Goal: Task Accomplishment & Management: Use online tool/utility

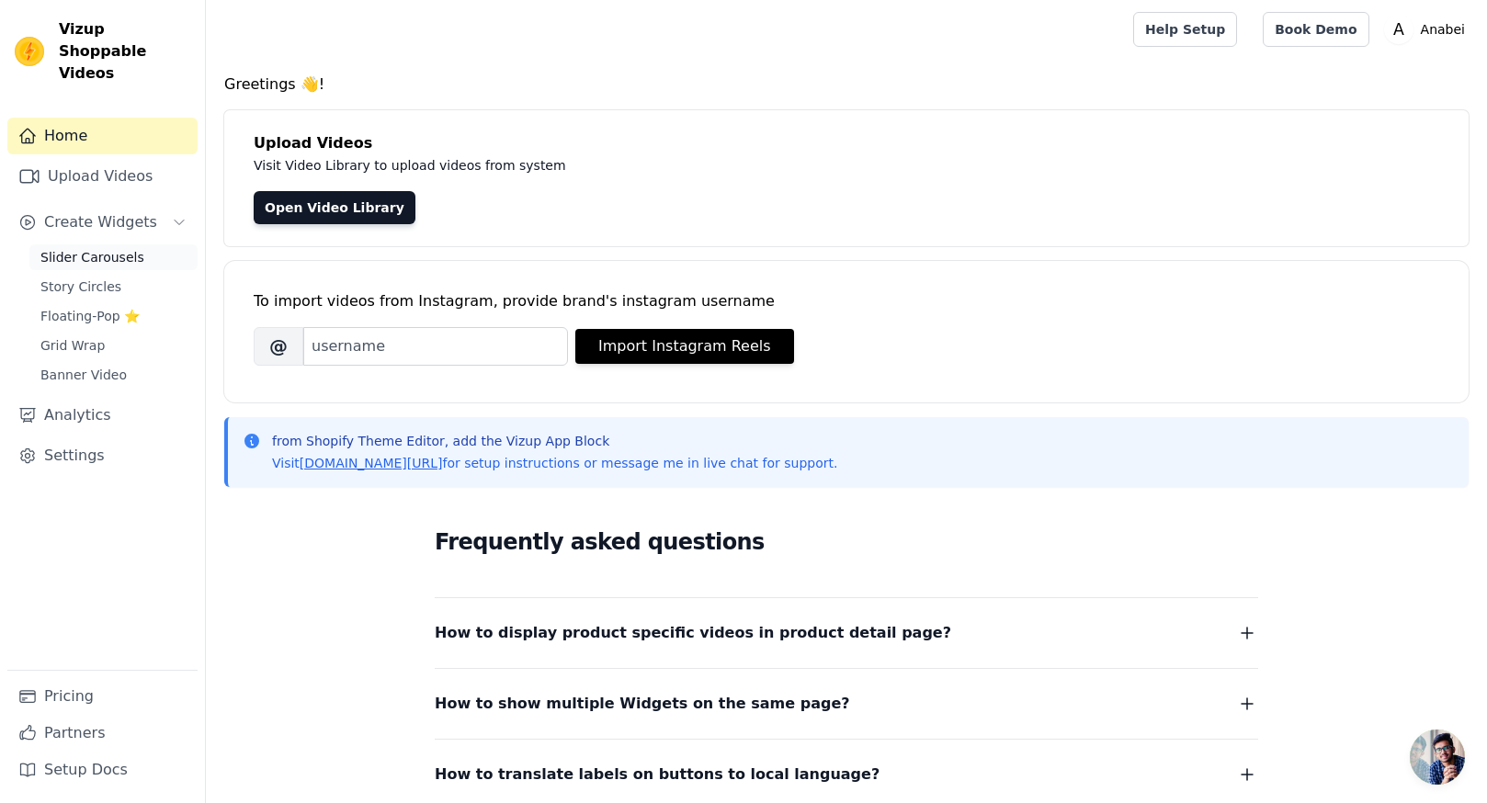
click at [106, 248] on span "Slider Carousels" at bounding box center [92, 257] width 104 height 18
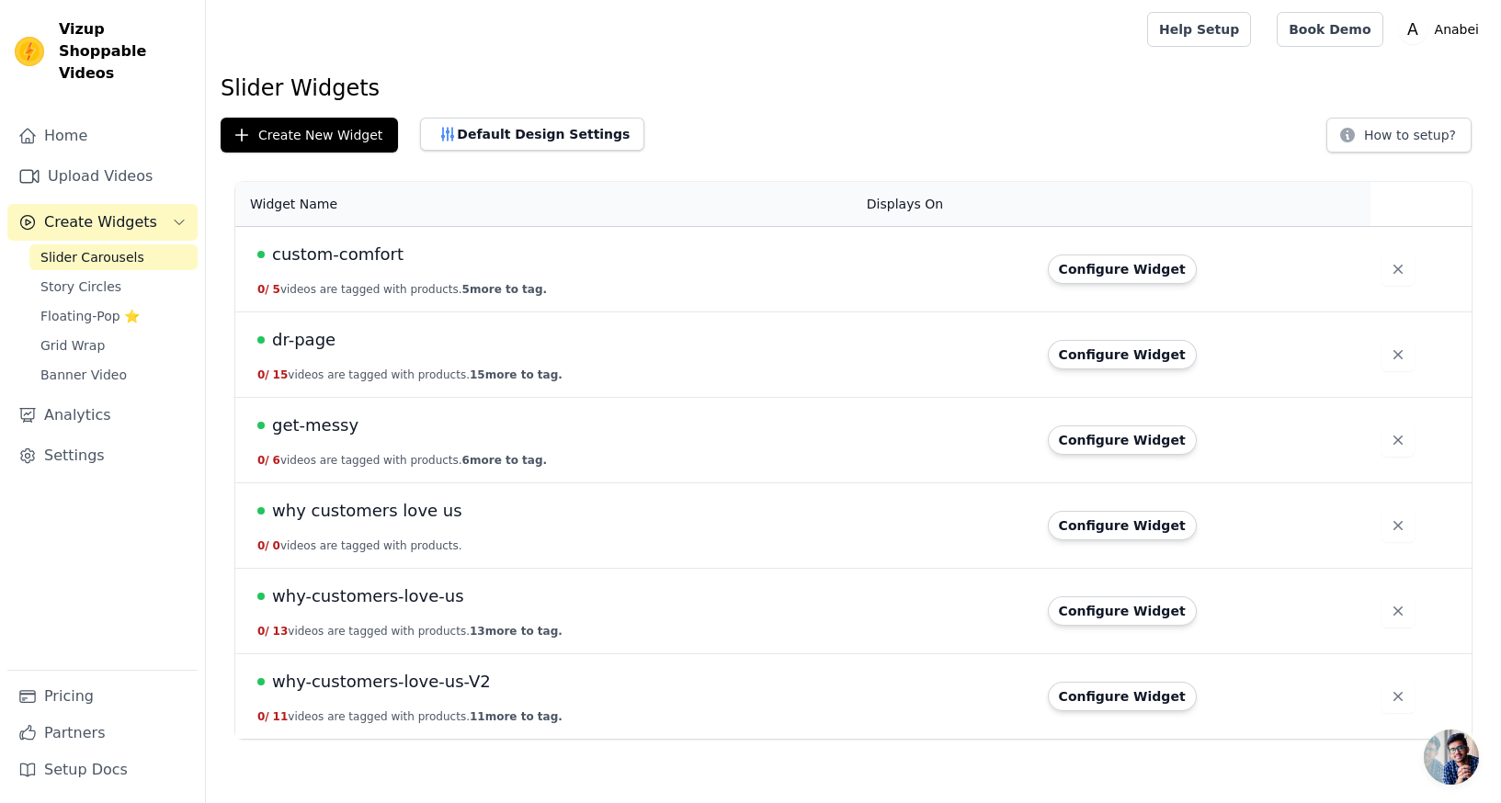
click at [314, 422] on span "get-messy" at bounding box center [315, 426] width 86 height 26
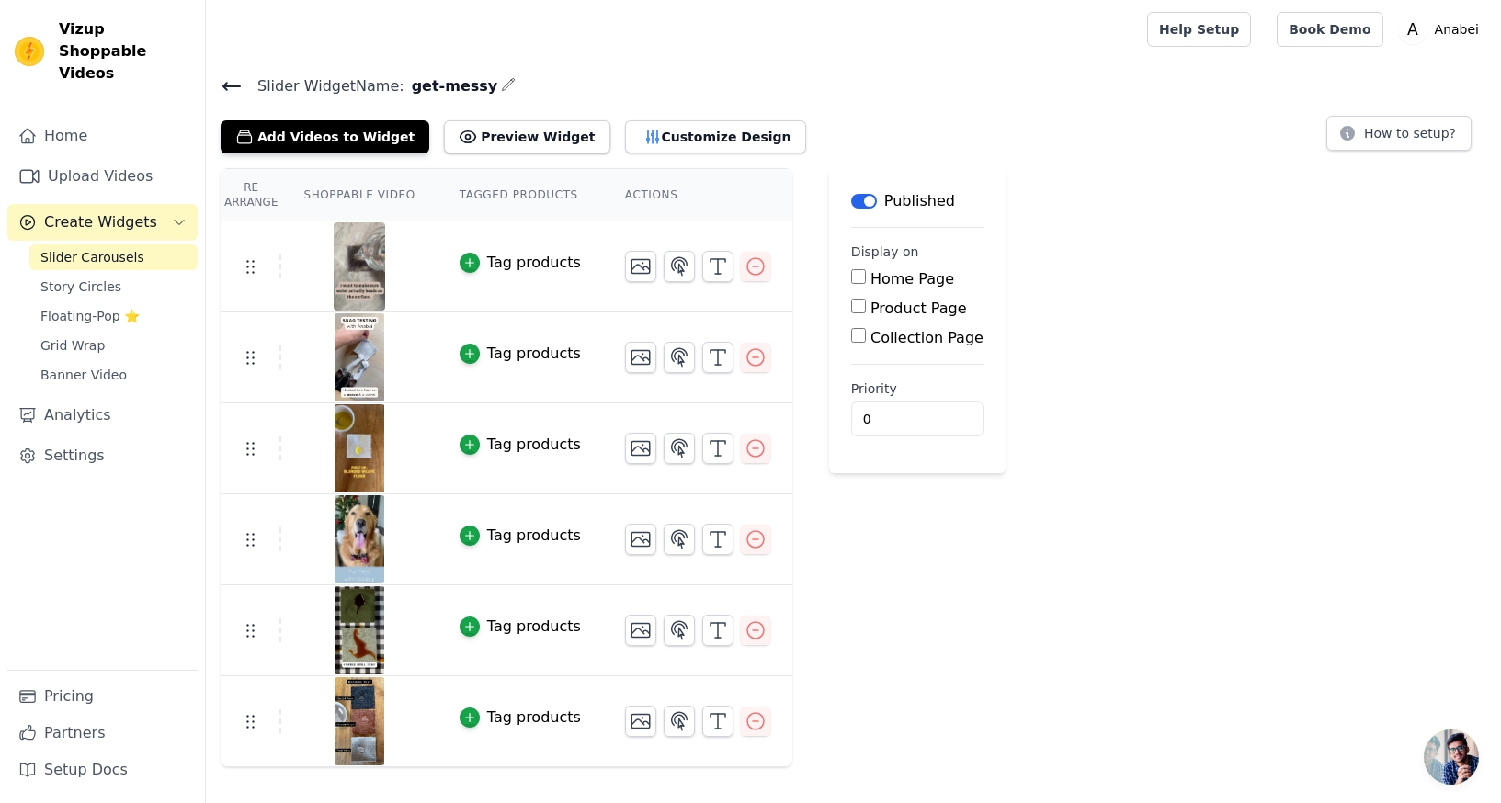
click at [862, 560] on div "Label Published Display on Home Page Product Page Collection Page Priority 0" at bounding box center [917, 467] width 176 height 599
click at [754, 448] on icon "button" at bounding box center [755, 448] width 22 height 22
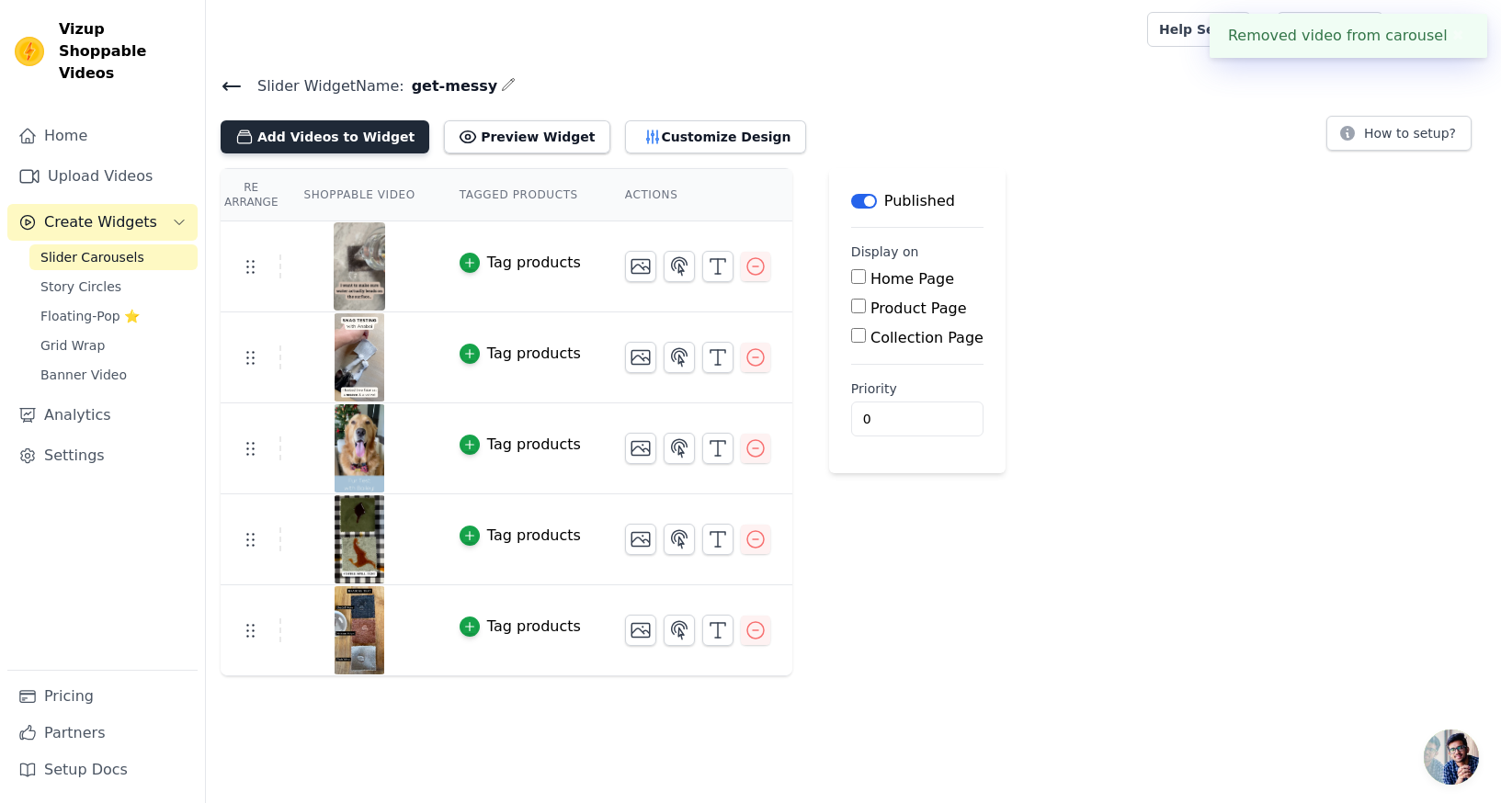
click at [310, 130] on button "Add Videos to Widget" at bounding box center [325, 136] width 209 height 33
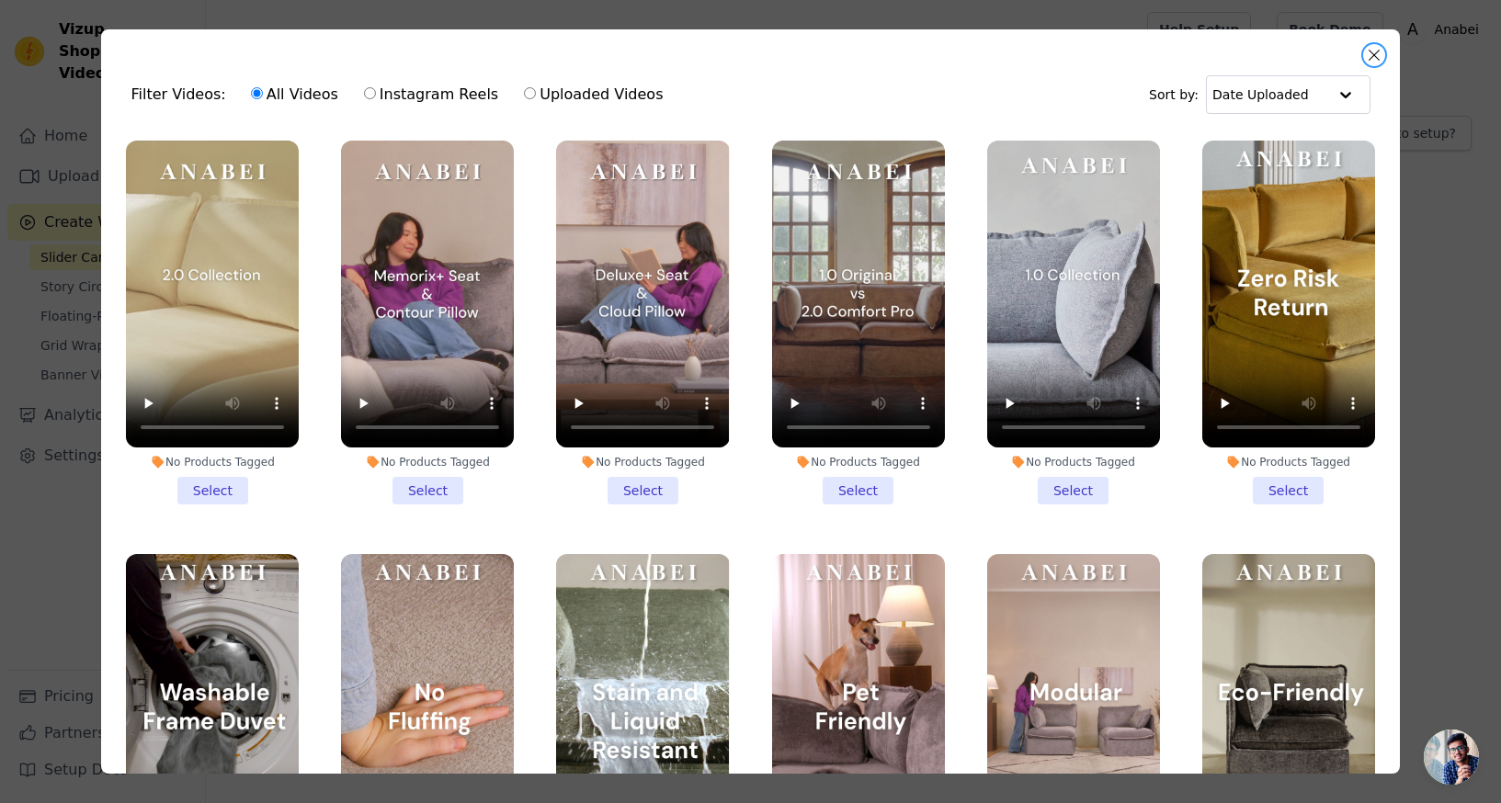
click at [1367, 61] on button "Close modal" at bounding box center [1374, 55] width 22 height 22
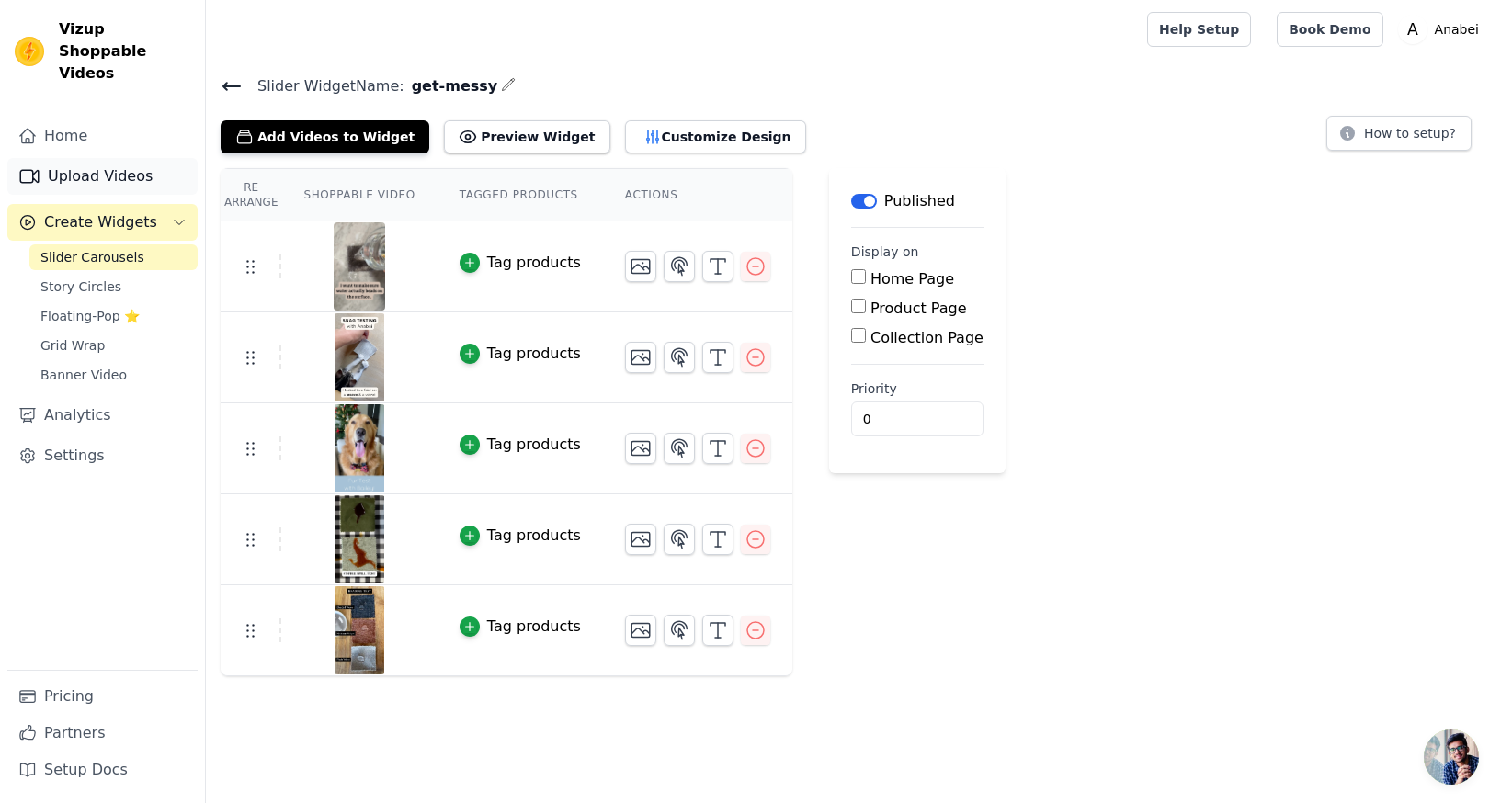
click at [102, 158] on link "Upload Videos" at bounding box center [102, 176] width 190 height 37
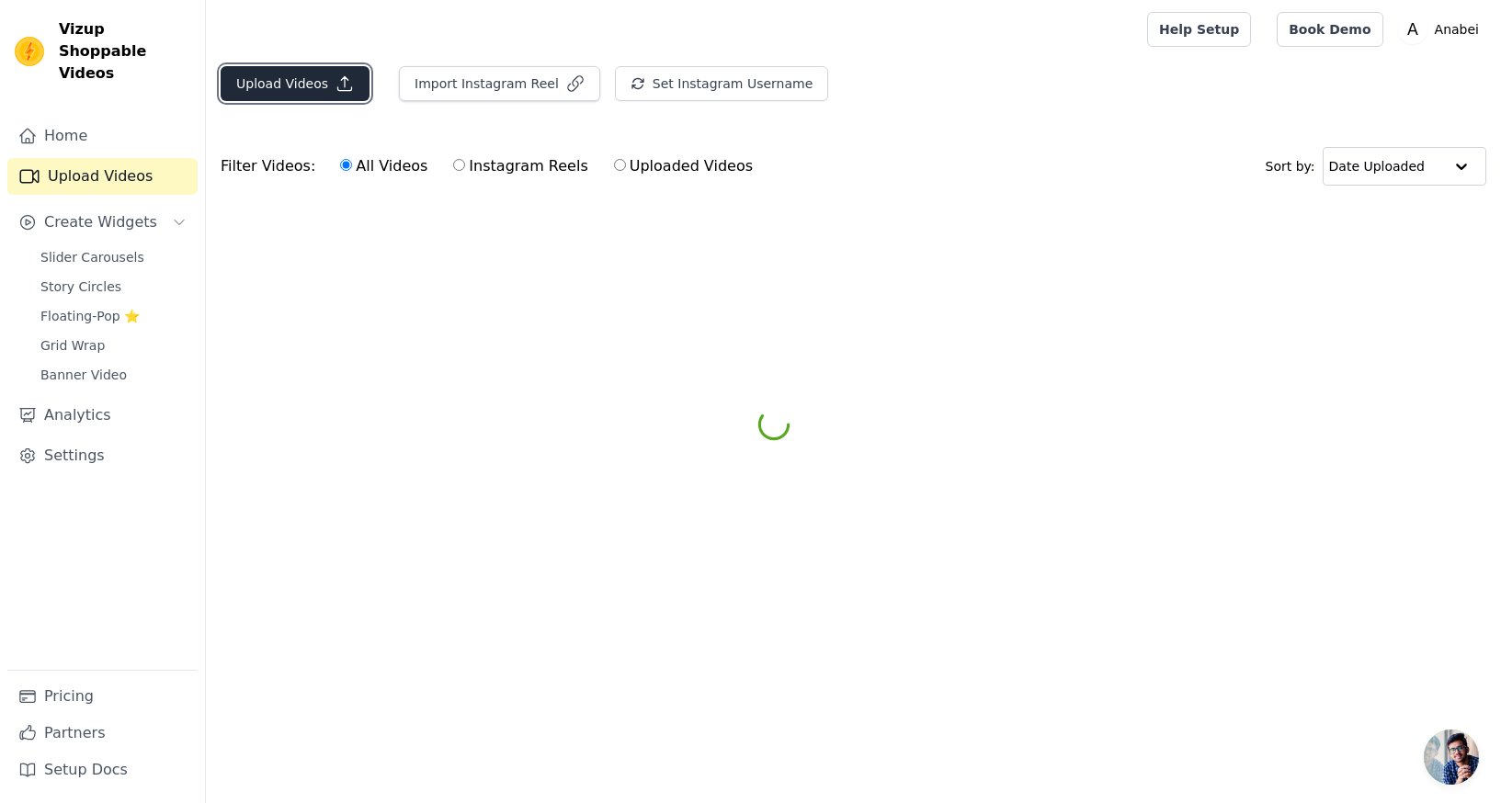
click at [323, 83] on button "Upload Videos" at bounding box center [295, 83] width 149 height 35
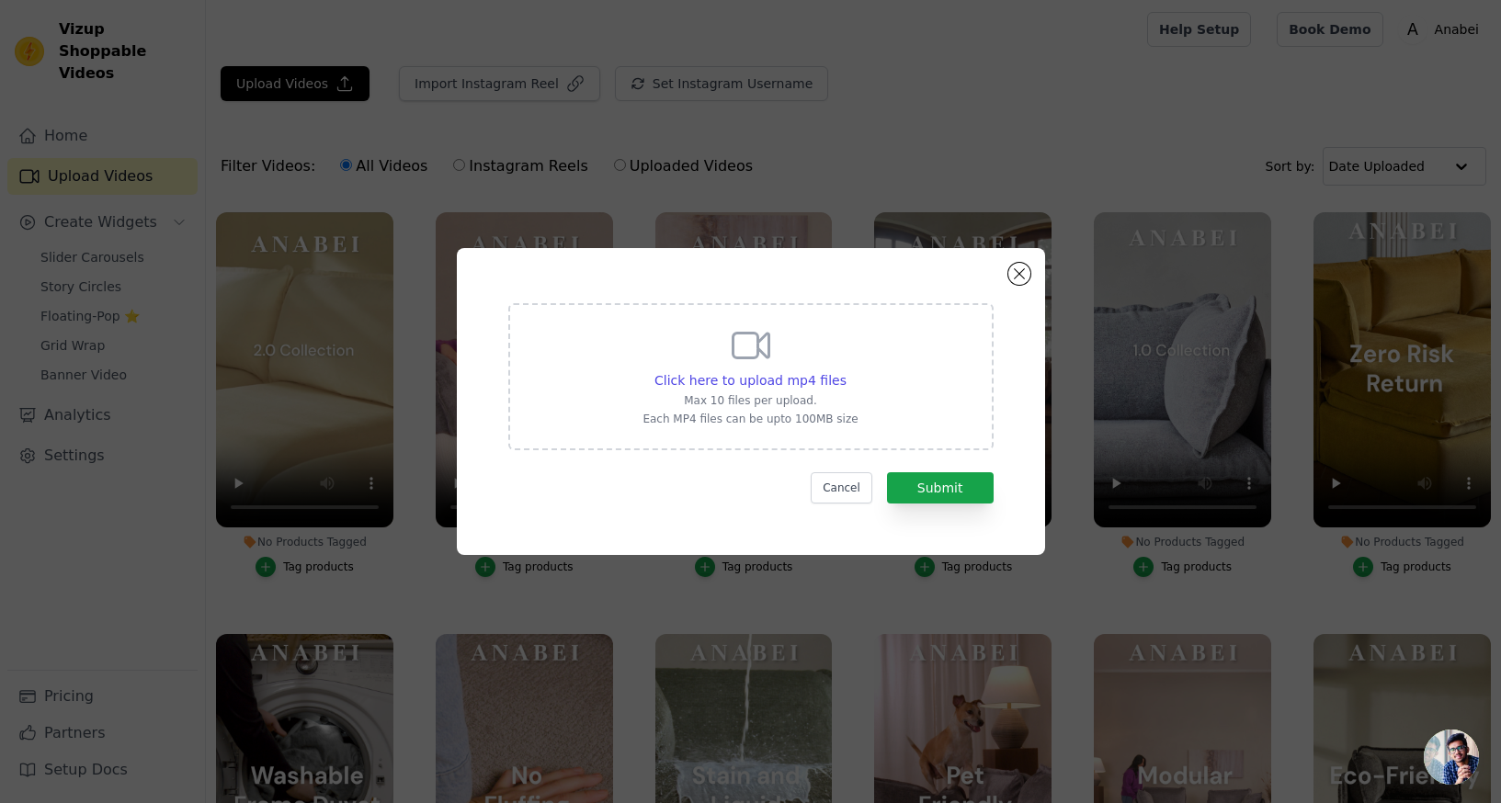
drag, startPoint x: 729, startPoint y: 377, endPoint x: 855, endPoint y: 345, distance: 130.6
click at [726, 376] on span "Click here to upload mp4 files" at bounding box center [750, 380] width 192 height 15
click at [791, 376] on span "Click here to upload mp4 files" at bounding box center [750, 380] width 192 height 15
click at [845, 371] on input "Click here to upload mp4 files Max 10 files per upload. Each MP4 files can be u…" at bounding box center [845, 370] width 1 height 1
type input "C:\fakepath\Matcha - Anabei_SMALL.mp4"
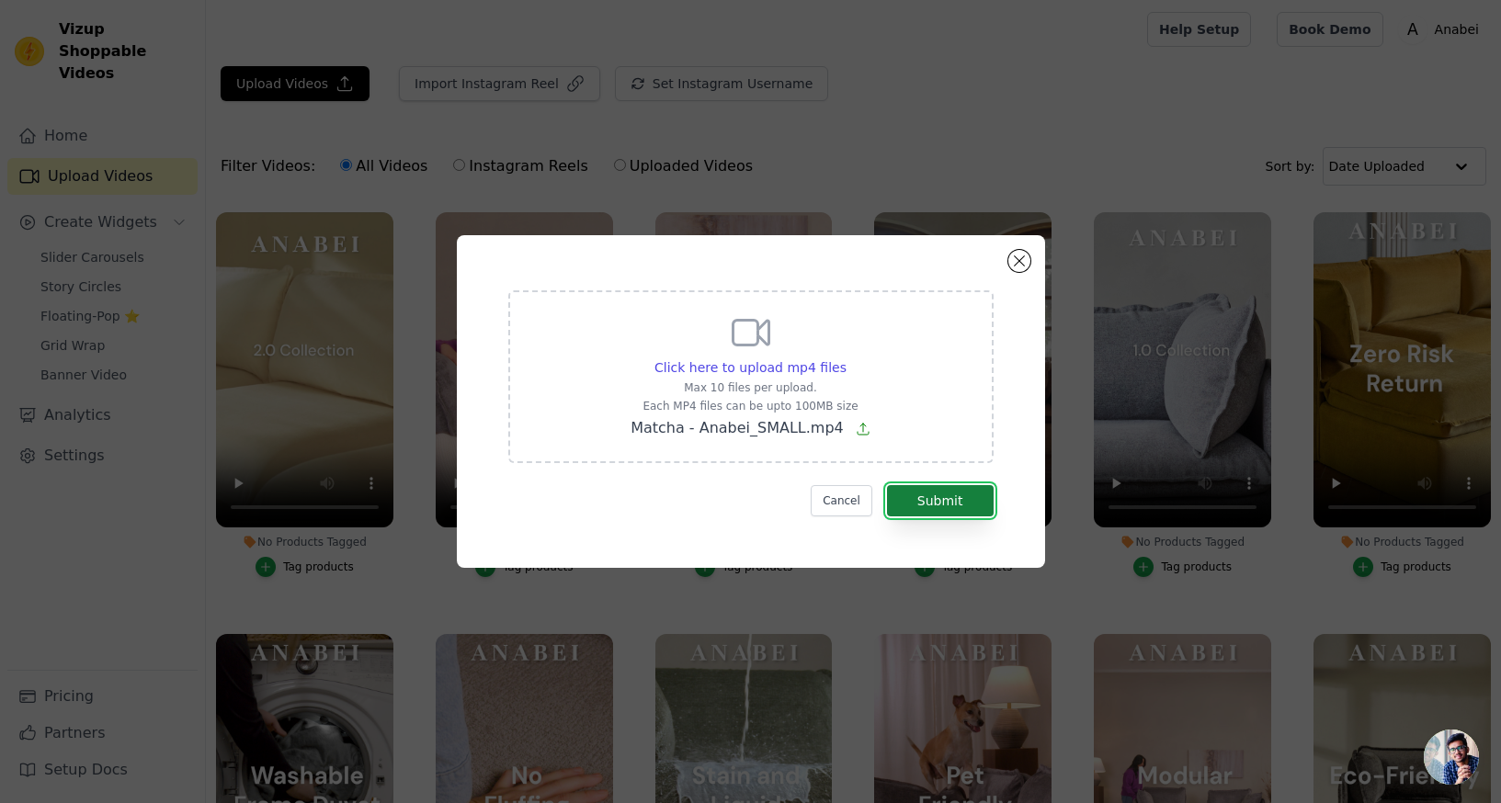
click at [929, 500] on button "Submit" at bounding box center [940, 500] width 107 height 31
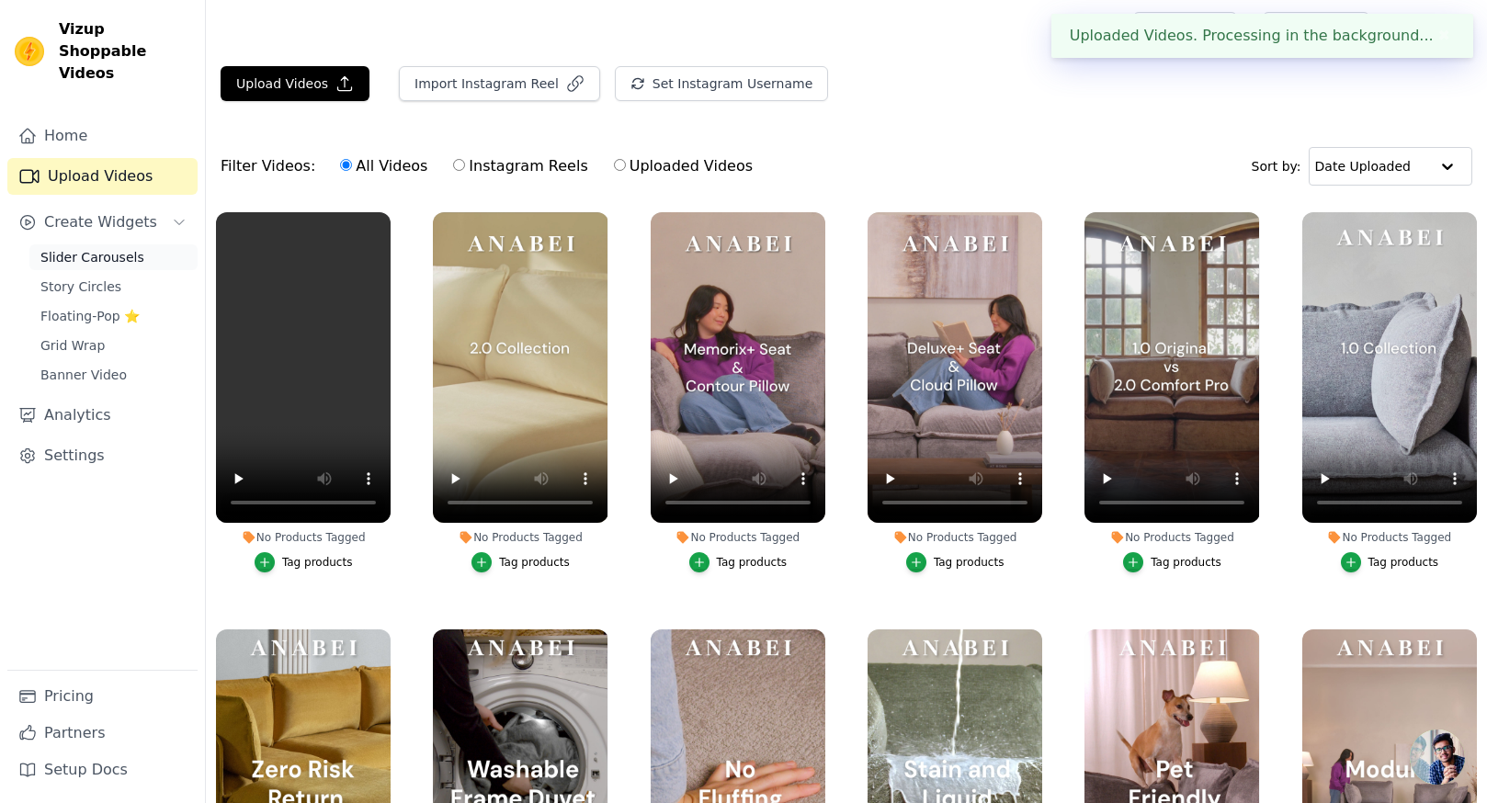
click at [94, 248] on span "Slider Carousels" at bounding box center [92, 257] width 104 height 18
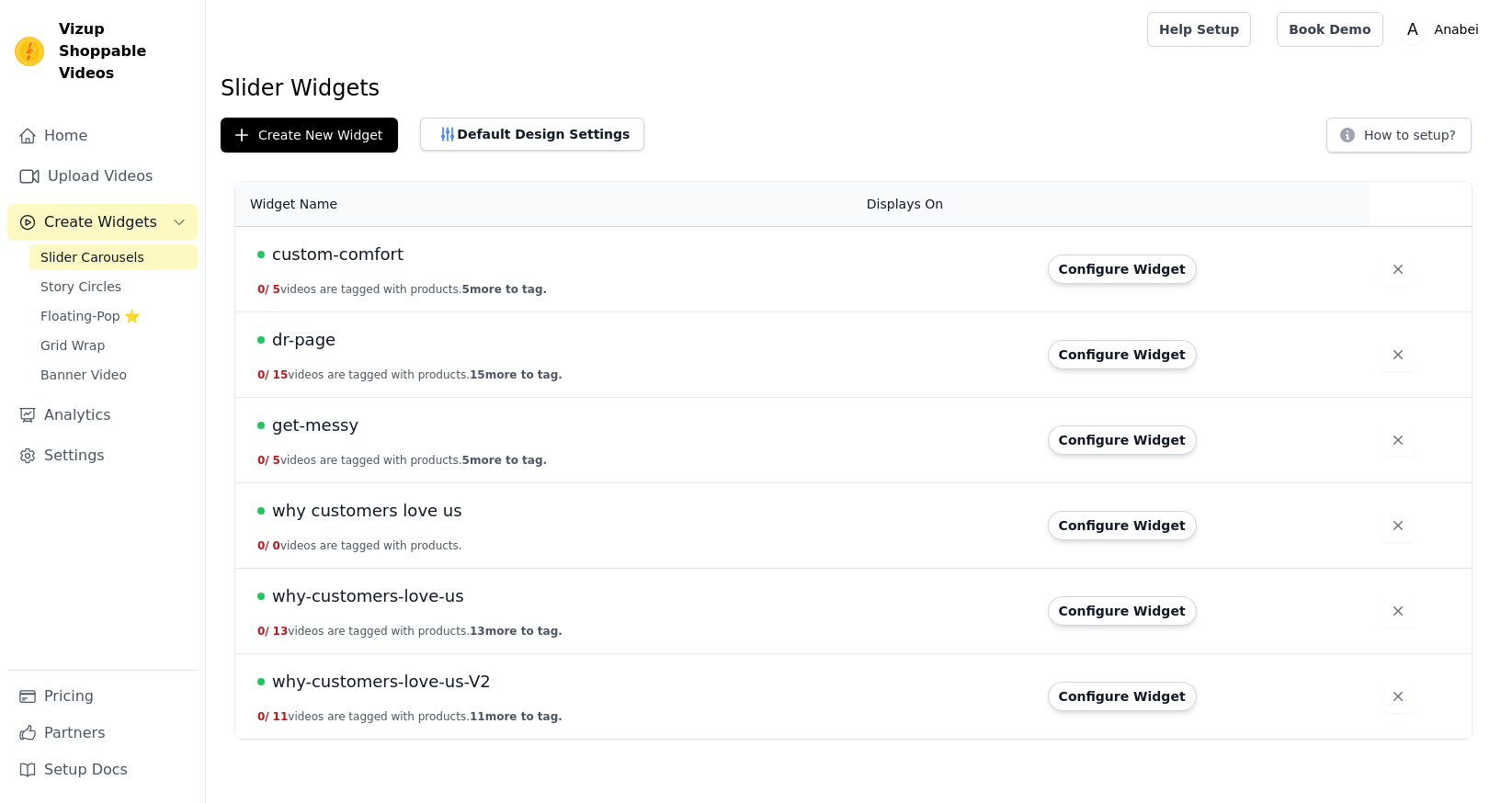
click at [321, 426] on span "get-messy" at bounding box center [315, 426] width 86 height 26
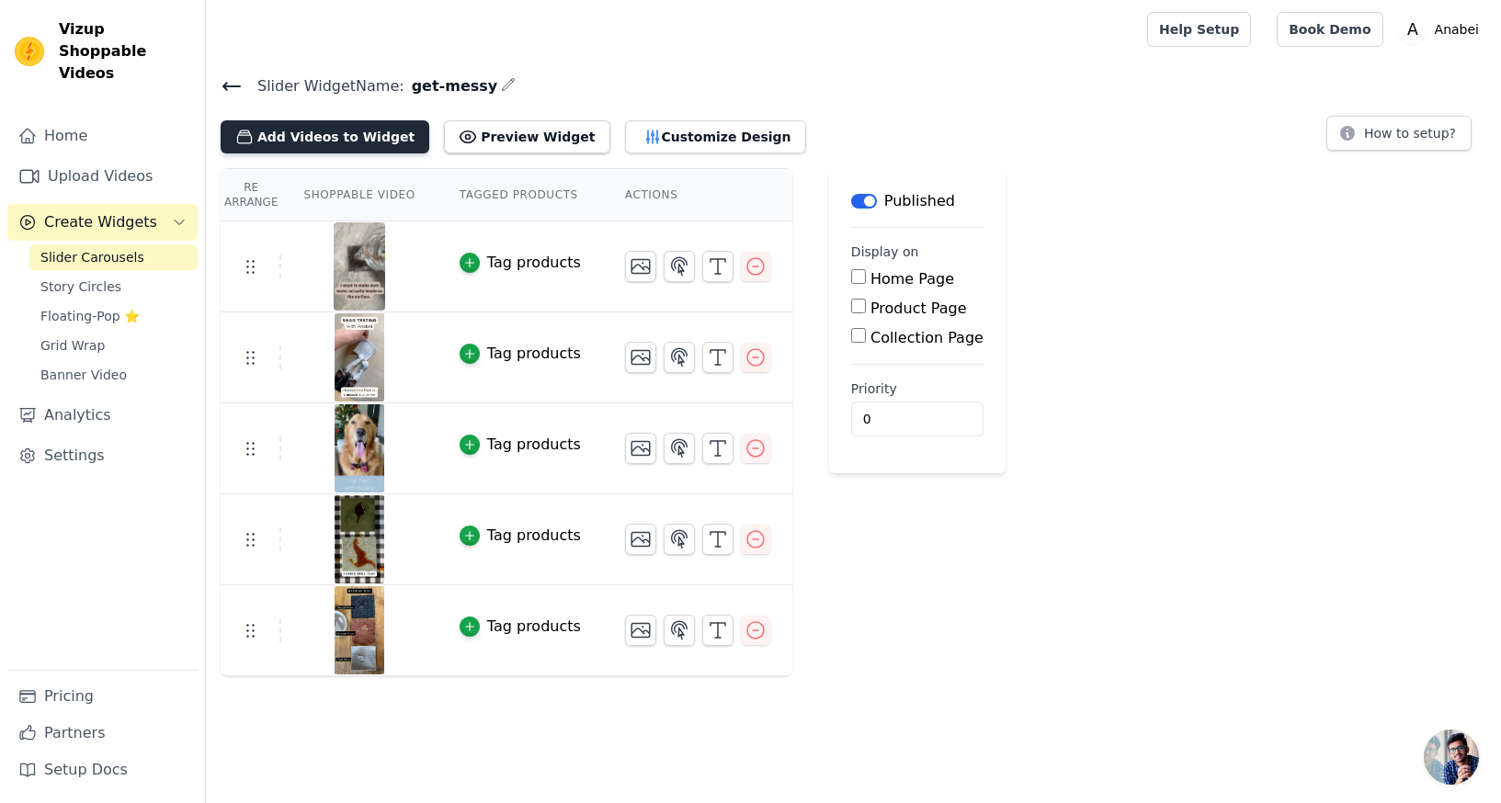
click at [346, 140] on button "Add Videos to Widget" at bounding box center [325, 136] width 209 height 33
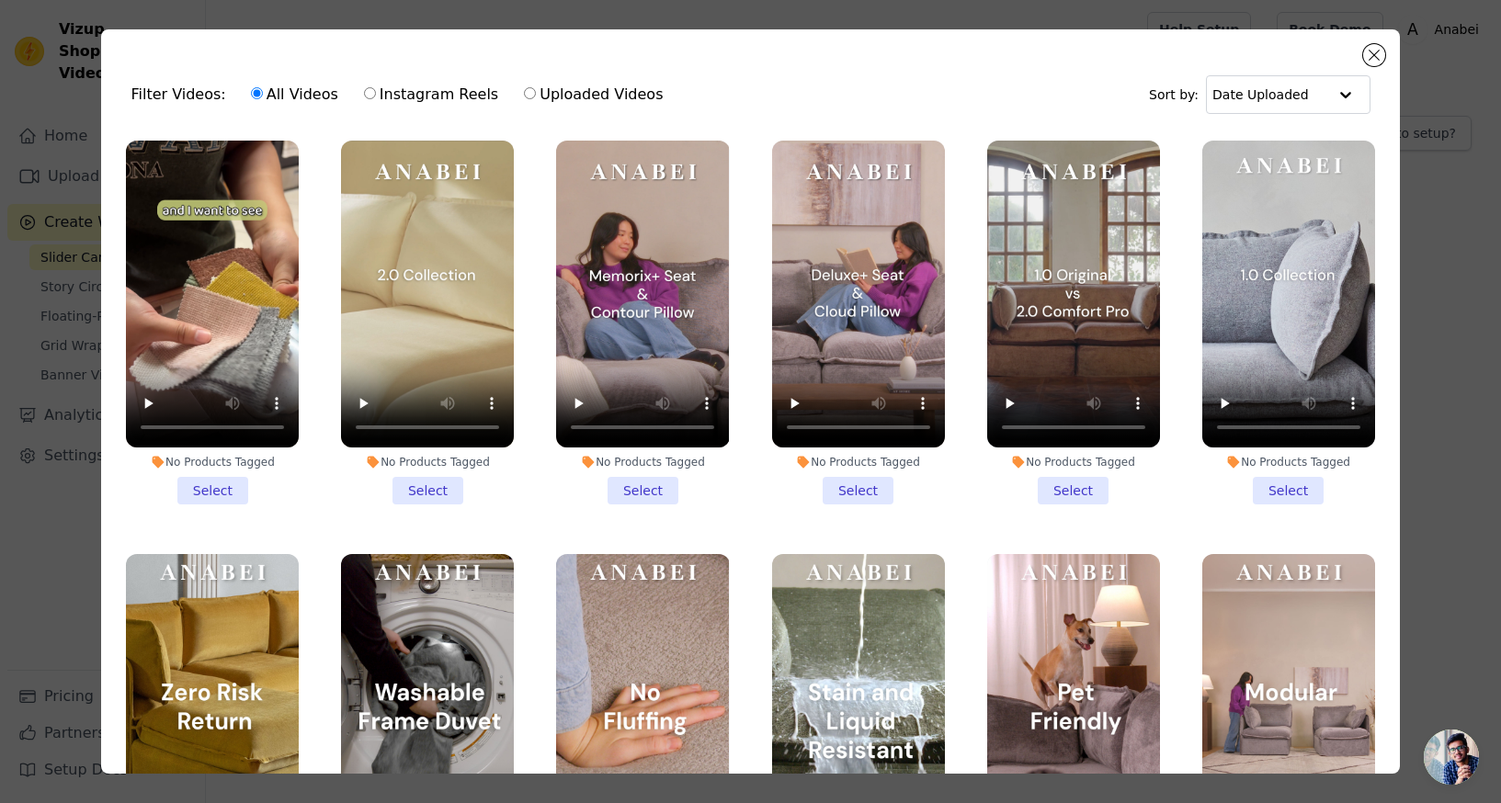
click at [219, 486] on li "No Products Tagged Select" at bounding box center [212, 323] width 173 height 364
click at [0, 0] on input "No Products Tagged Select" at bounding box center [0, 0] width 0 height 0
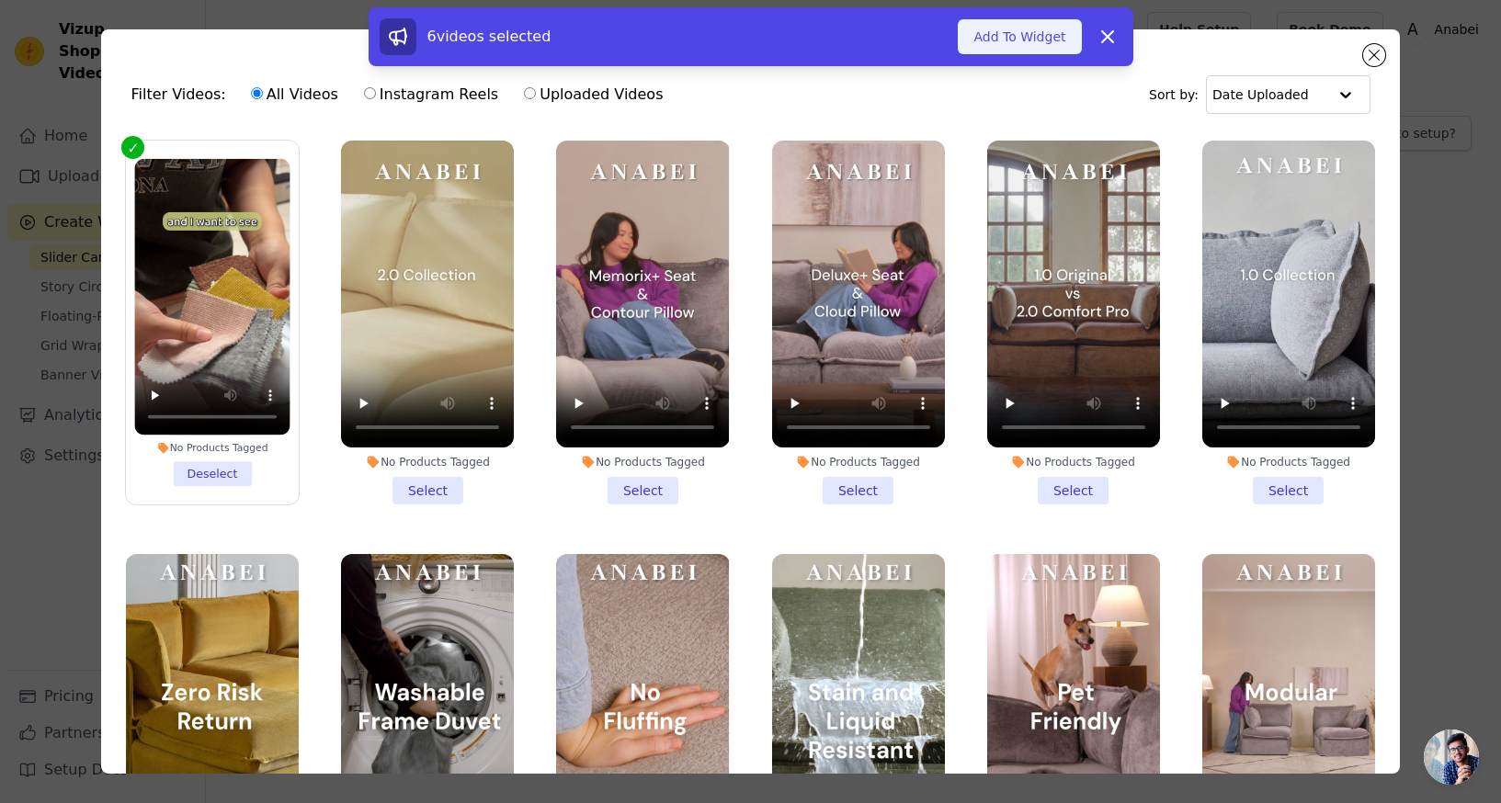
click at [1039, 33] on button "Add To Widget" at bounding box center [1018, 36] width 123 height 35
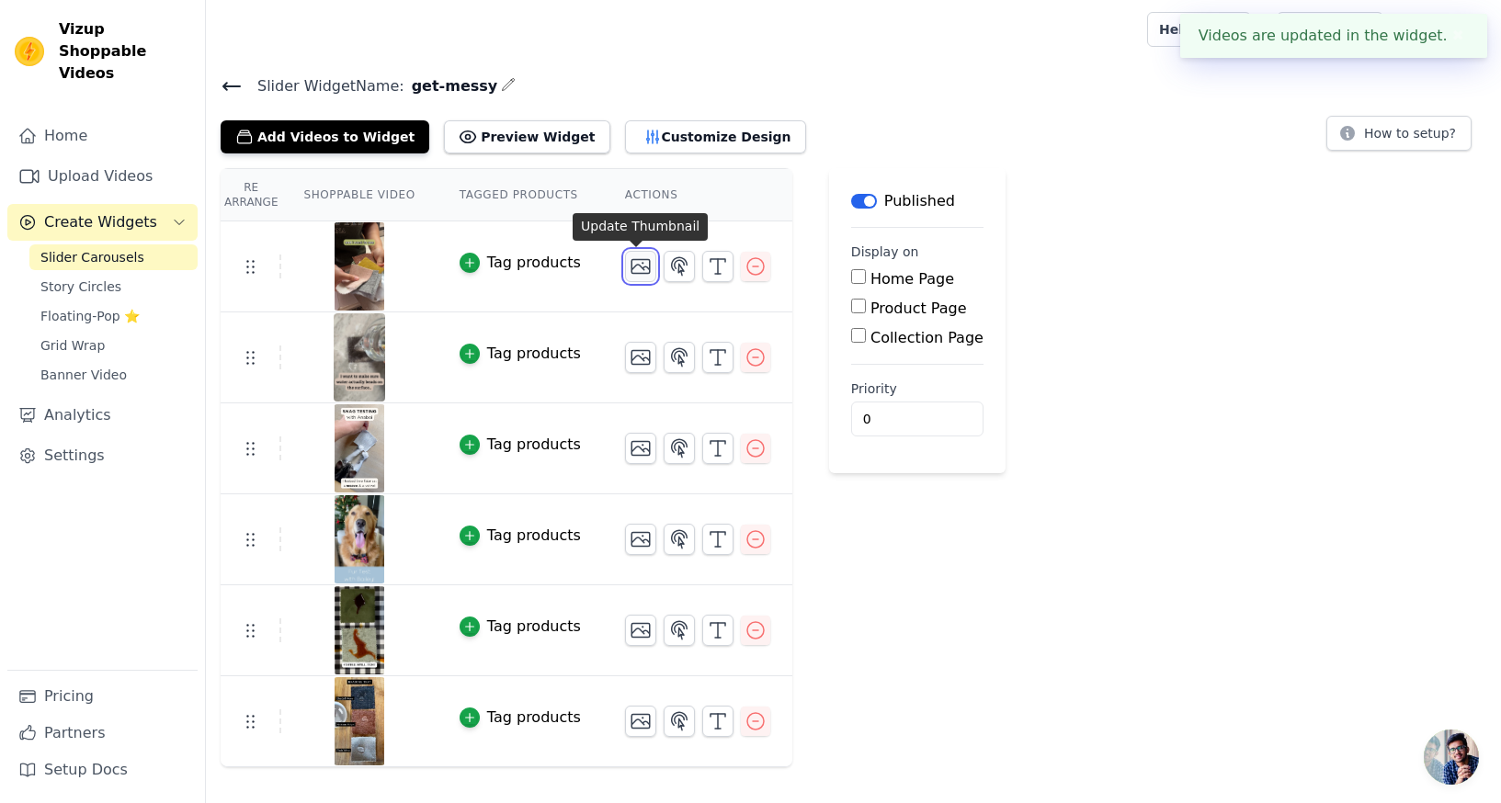
click at [638, 266] on icon "button" at bounding box center [640, 267] width 18 height 14
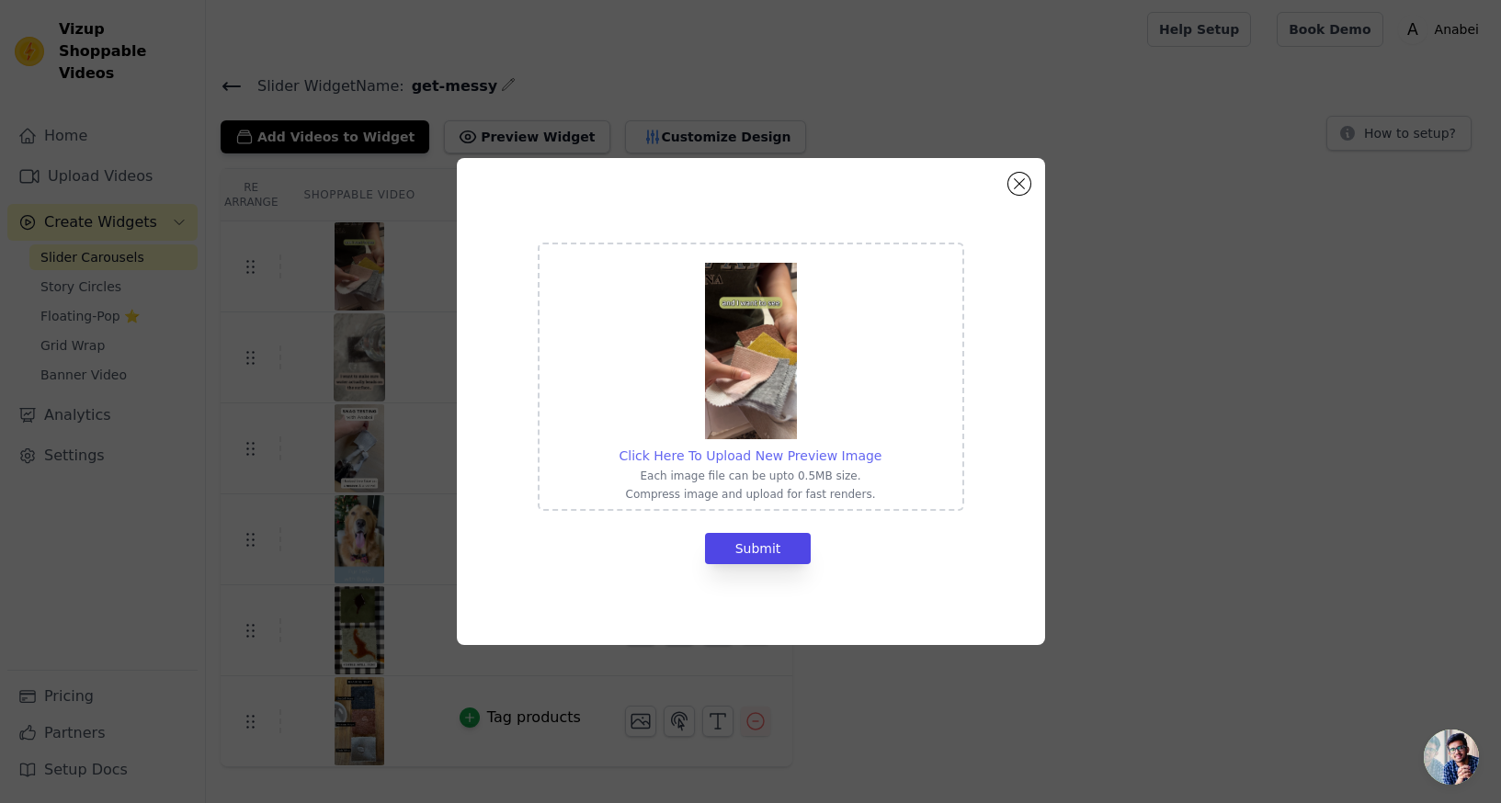
click at [683, 455] on span "Click Here To Upload New Preview Image" at bounding box center [750, 455] width 263 height 15
click at [880, 447] on input "Click Here To Upload New Preview Image Each image file can be upto 0.5MB size. …" at bounding box center [880, 446] width 1 height 1
type input "C:\fakepath\01 matcha.jpg"
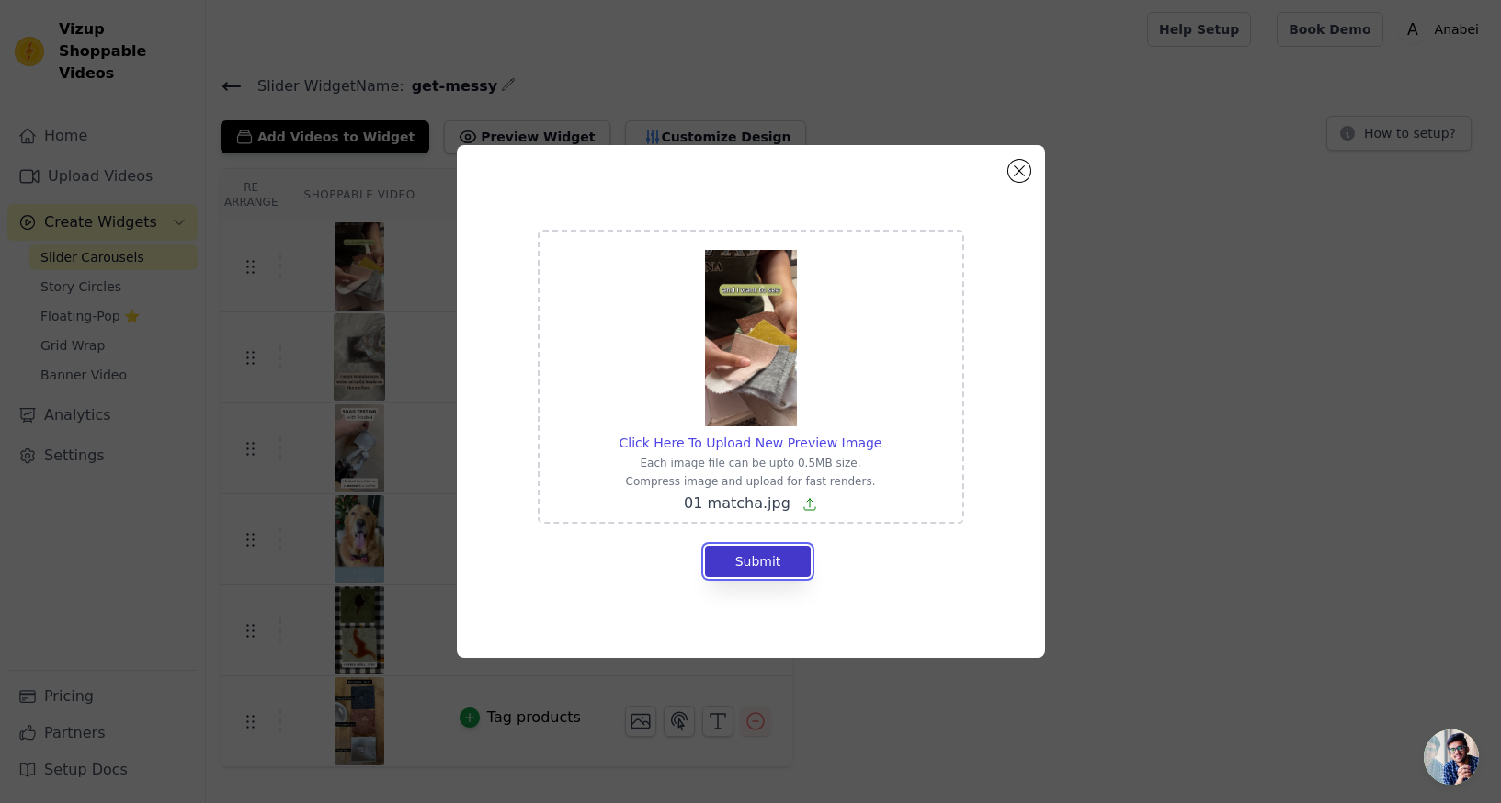
click at [732, 559] on button "Submit" at bounding box center [758, 561] width 107 height 31
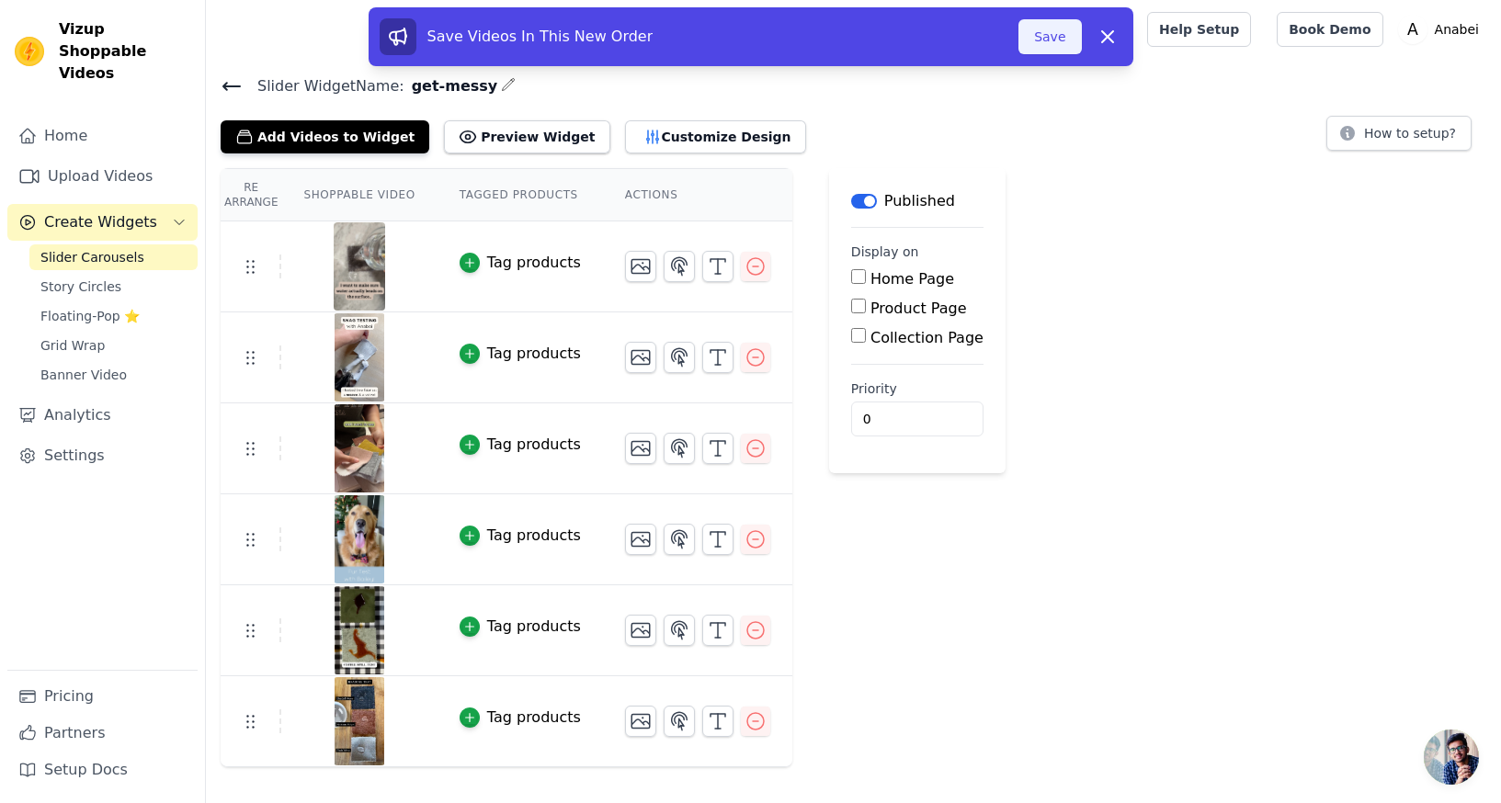
click at [1069, 39] on button "Save" at bounding box center [1049, 36] width 62 height 35
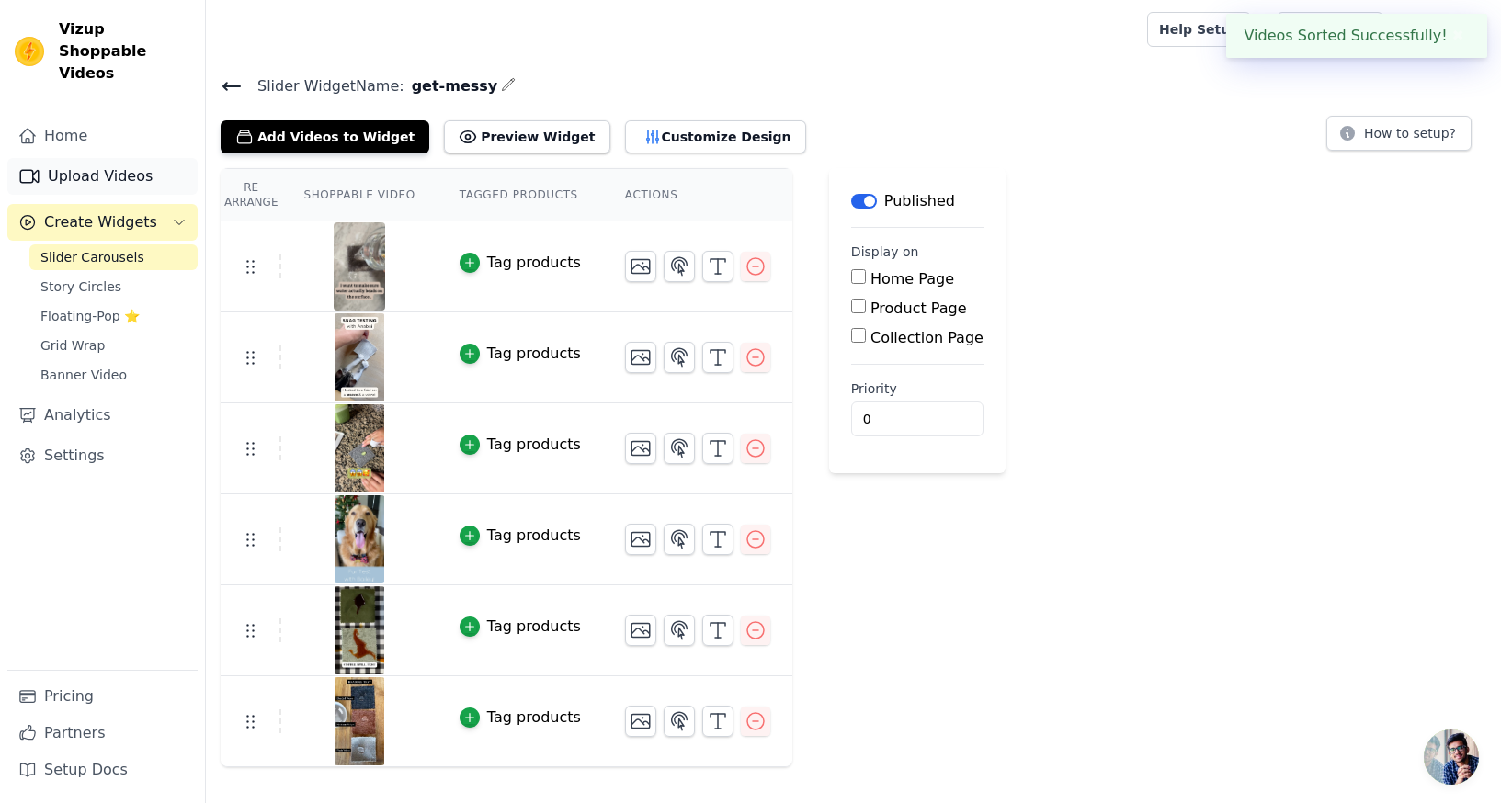
click at [119, 158] on link "Upload Videos" at bounding box center [102, 176] width 190 height 37
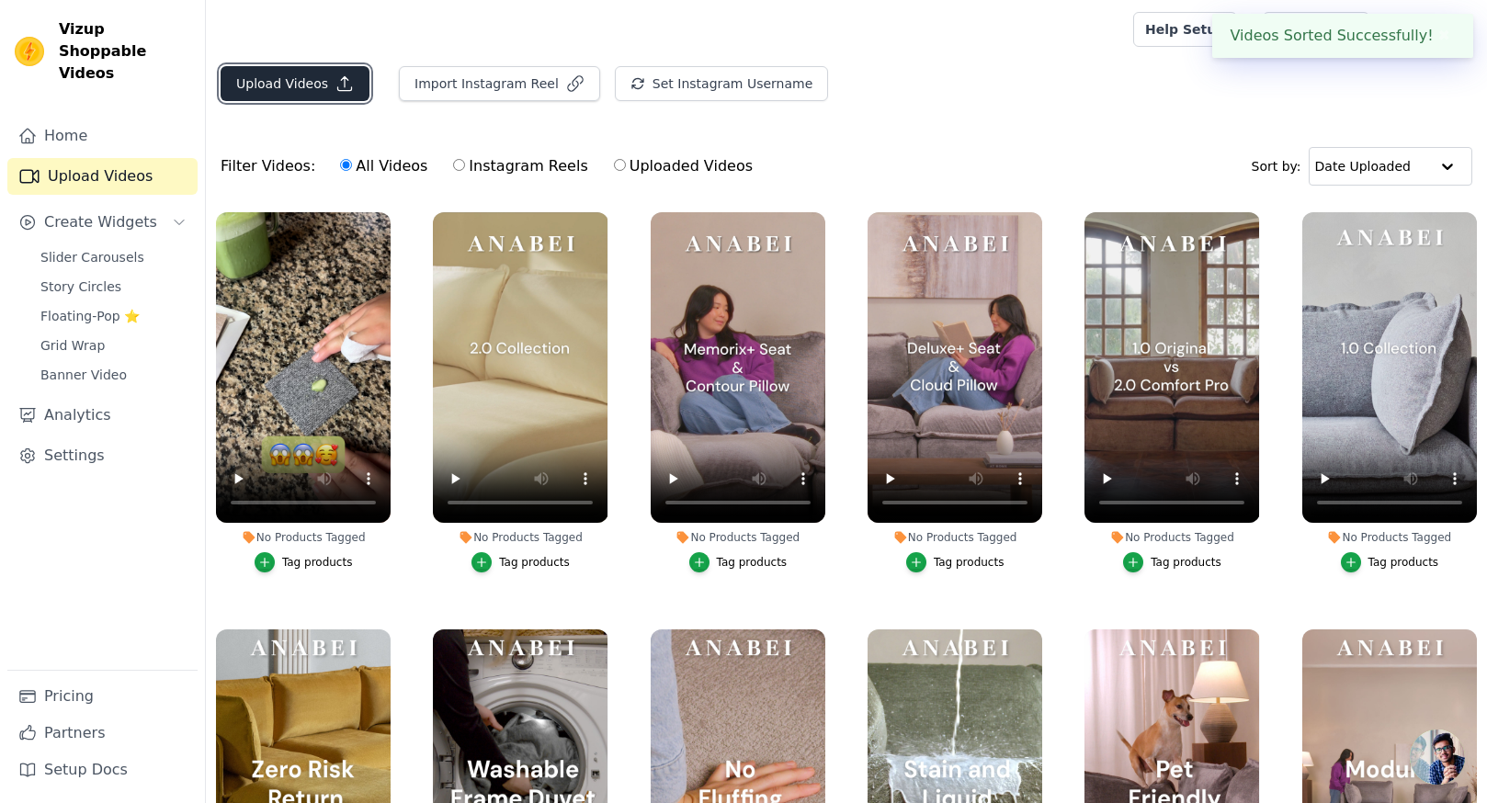
click at [309, 80] on button "Upload Videos" at bounding box center [295, 83] width 149 height 35
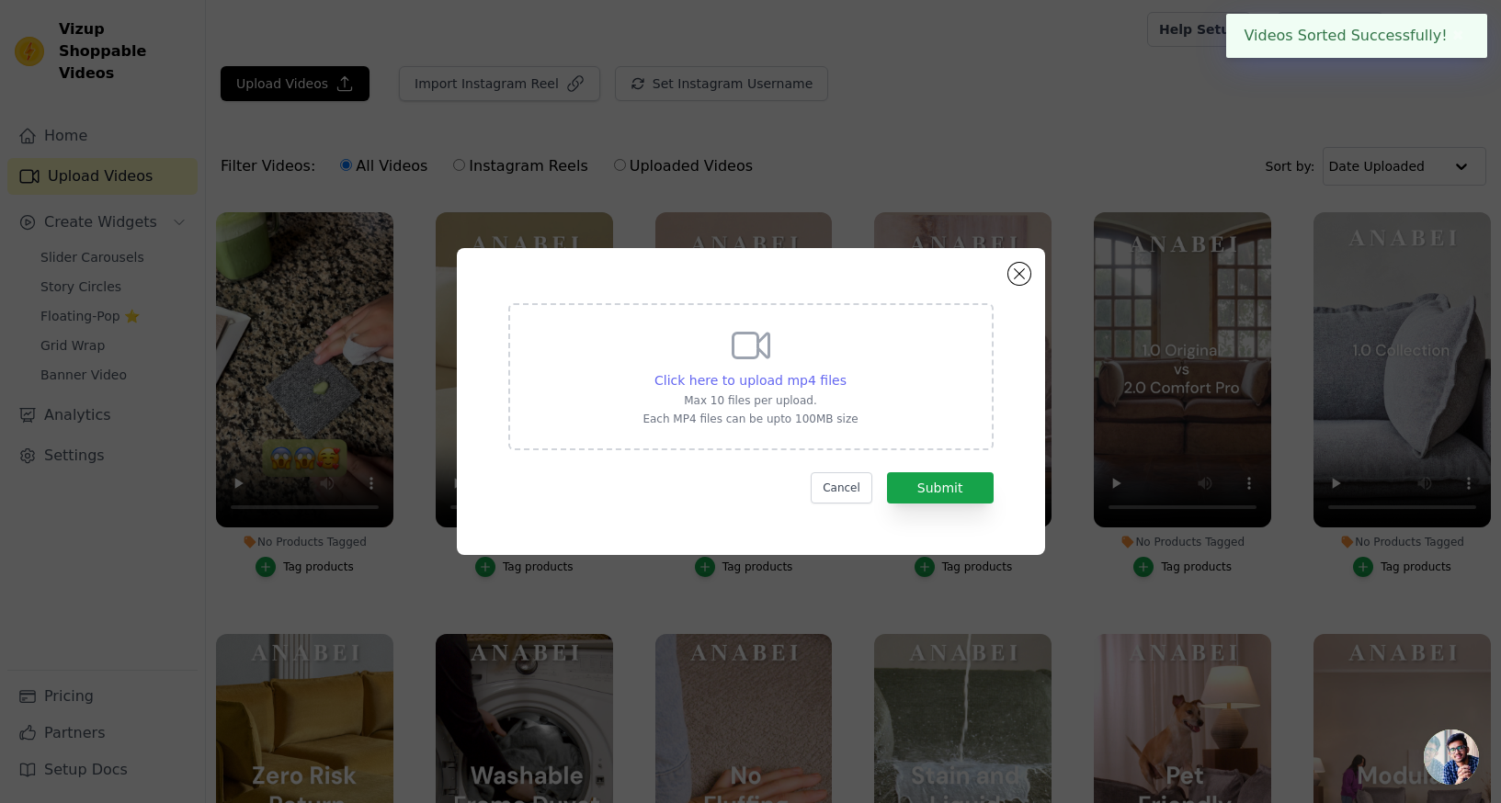
click at [749, 377] on span "Click here to upload mp4 files" at bounding box center [750, 380] width 192 height 15
click at [845, 371] on input "Click here to upload mp4 files Max 10 files per upload. Each MP4 files can be u…" at bounding box center [845, 370] width 1 height 1
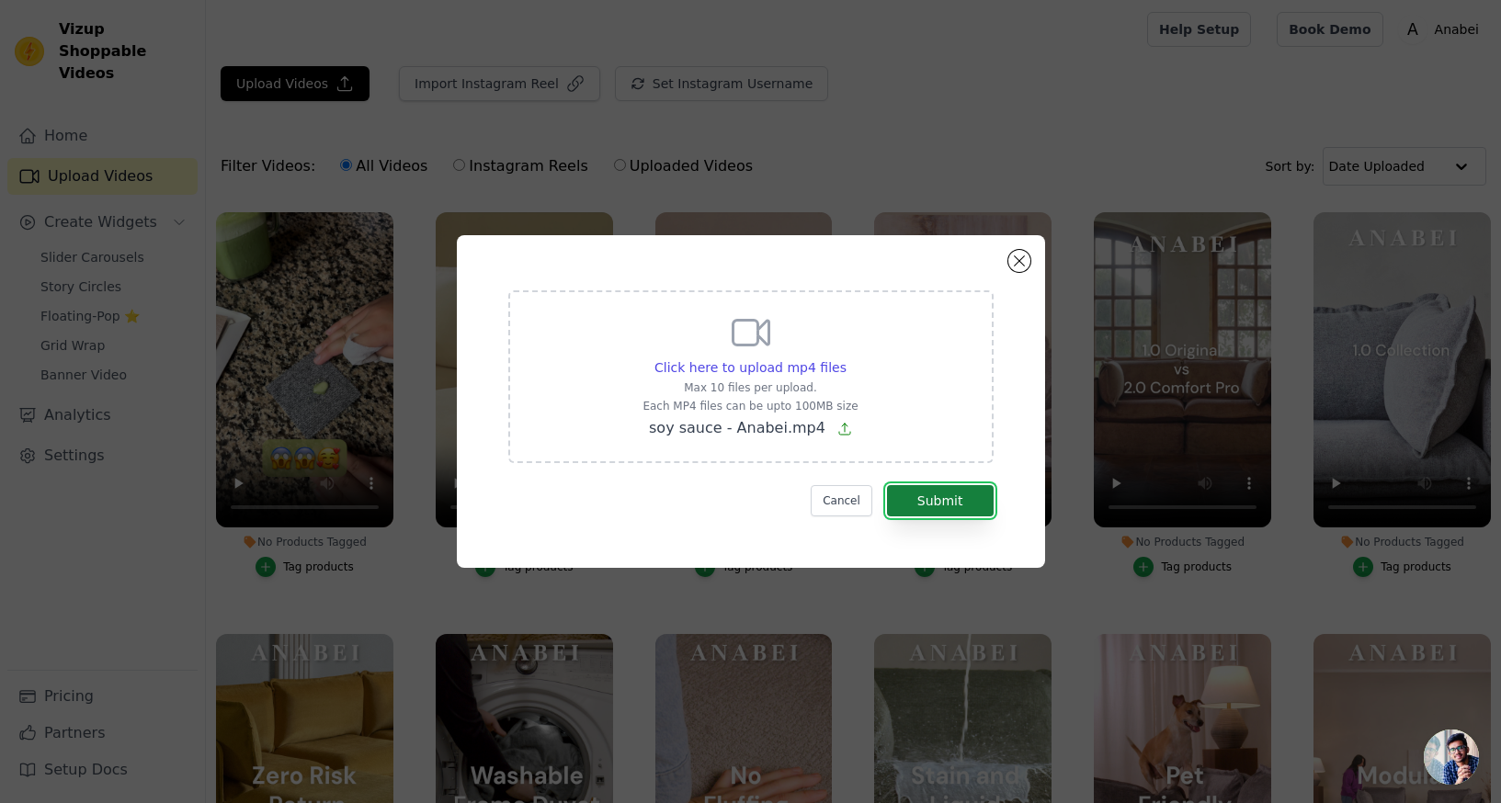
click at [939, 500] on button "Submit" at bounding box center [940, 500] width 107 height 31
click at [949, 504] on button "Submit" at bounding box center [940, 500] width 107 height 31
click at [777, 354] on div "Click here to upload mp4 files Max 10 files per upload. Each MP4 files can be u…" at bounding box center [749, 375] width 215 height 129
click at [845, 357] on input "Click here to upload mp4 files Max 10 files per upload. Each MP4 files can be u…" at bounding box center [845, 357] width 1 height 1
type input "C:\fakepath\soy sauce - Anabei_SMALL.mp4"
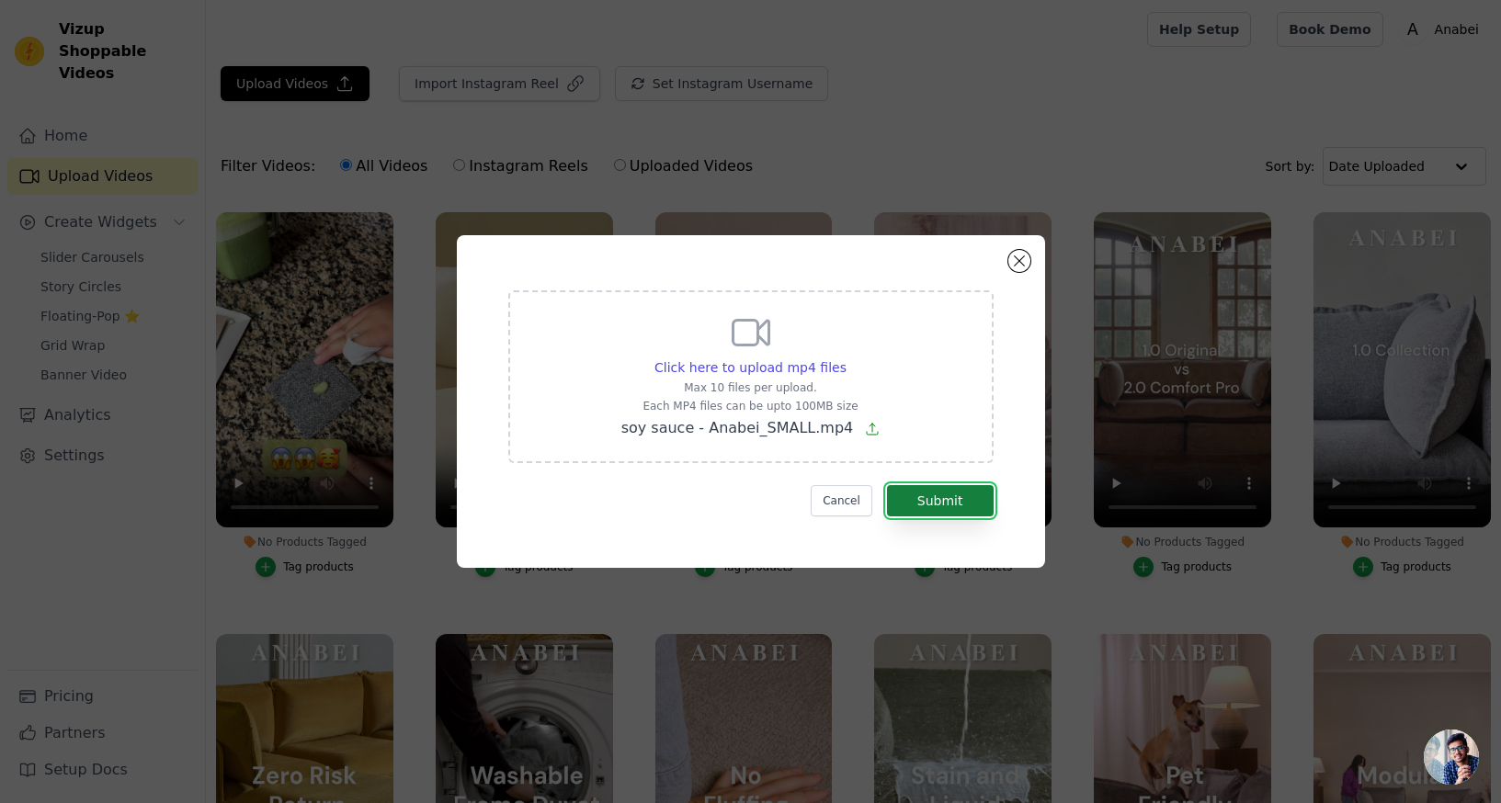
click at [956, 499] on button "Submit" at bounding box center [940, 500] width 107 height 31
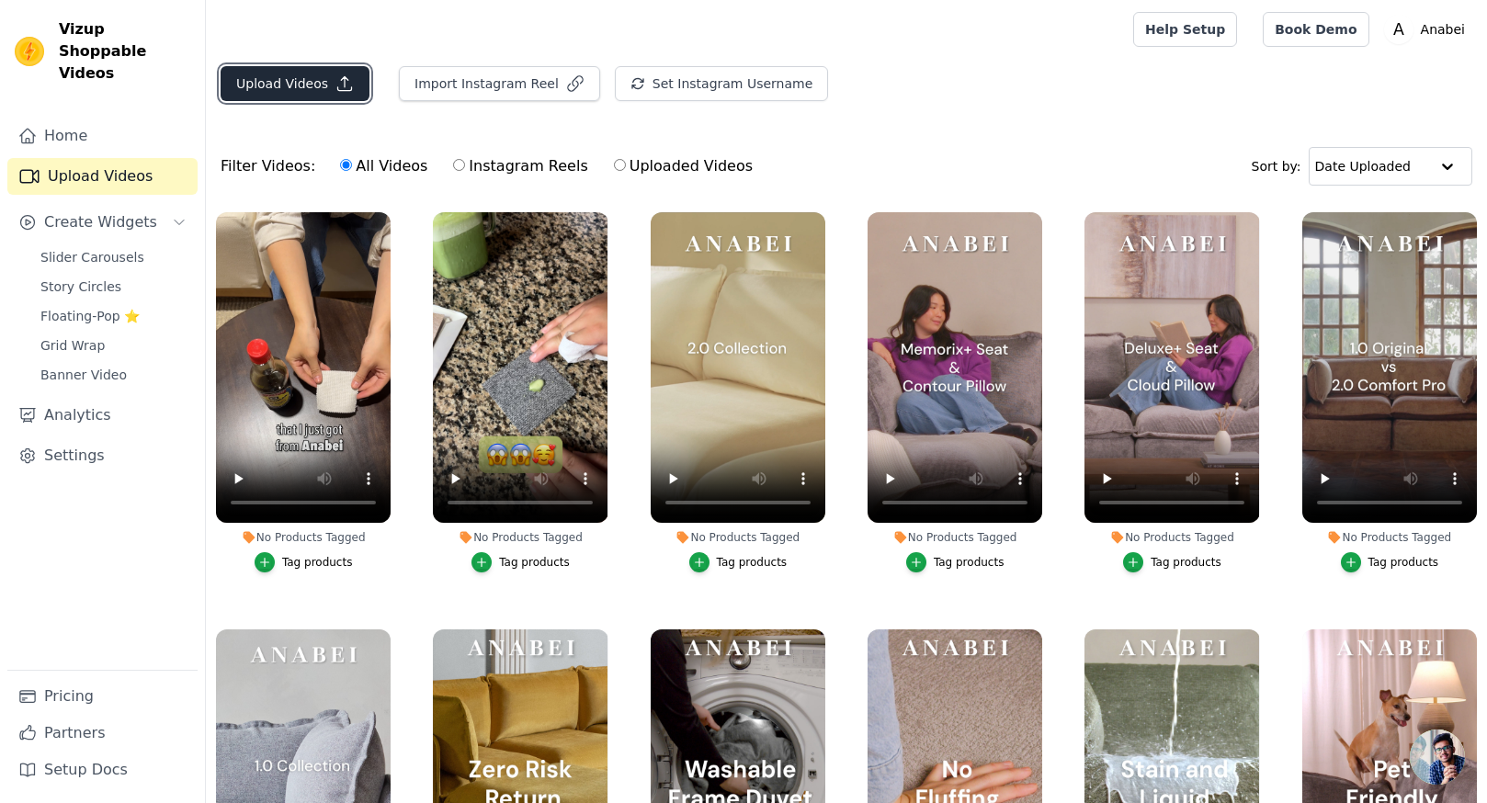
click at [311, 79] on button "Upload Videos" at bounding box center [295, 83] width 149 height 35
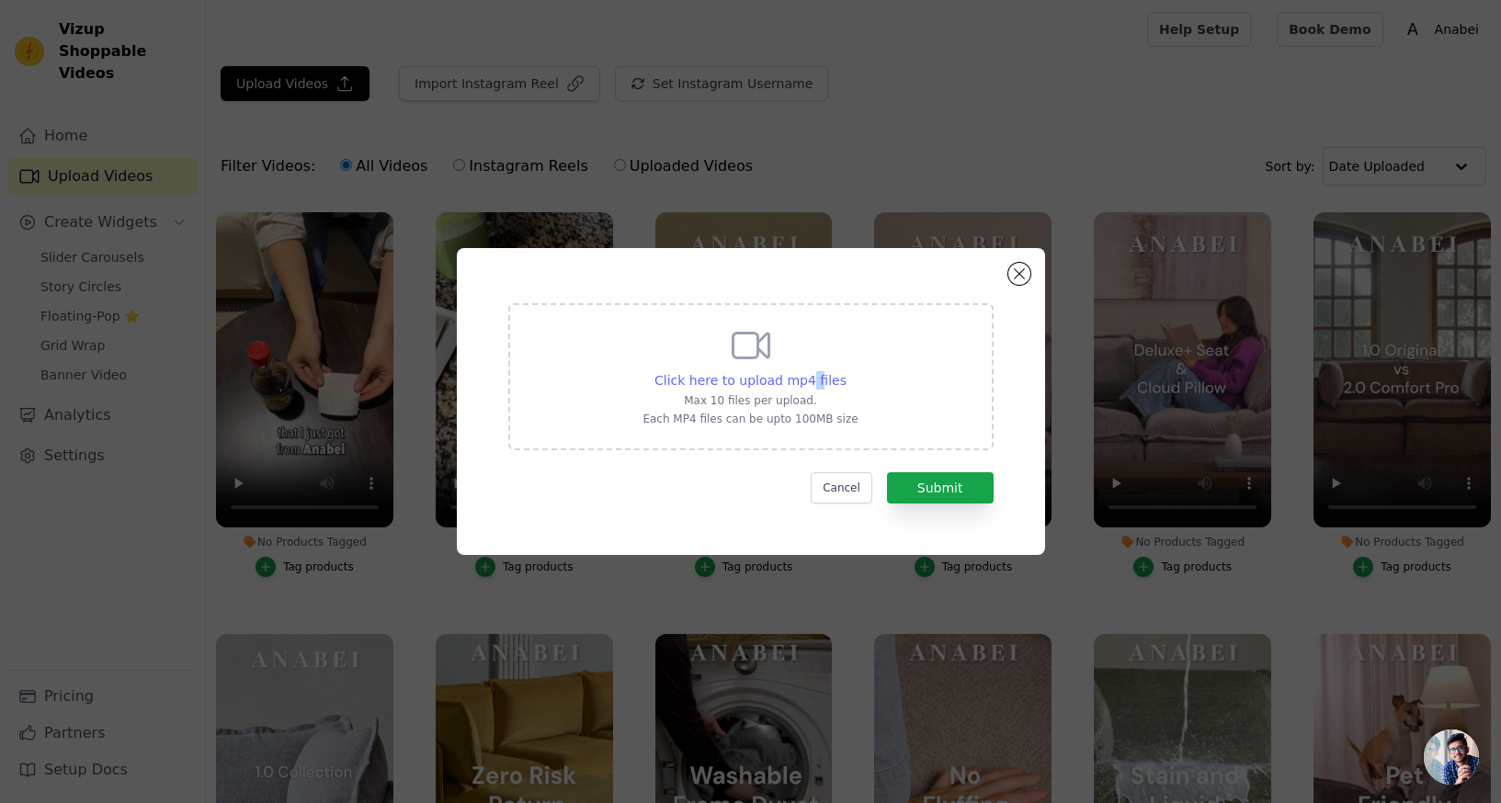
click at [811, 379] on span "Click here to upload mp4 files" at bounding box center [750, 380] width 192 height 15
click at [774, 376] on span "Click here to upload mp4 files" at bounding box center [750, 380] width 192 height 15
click at [845, 371] on input "Click here to upload mp4 files Max 10 files per upload. Each MP4 files can be u…" at bounding box center [845, 370] width 1 height 1
type input "C:\fakepath\bubbles - Anabei_SMALL.mp4"
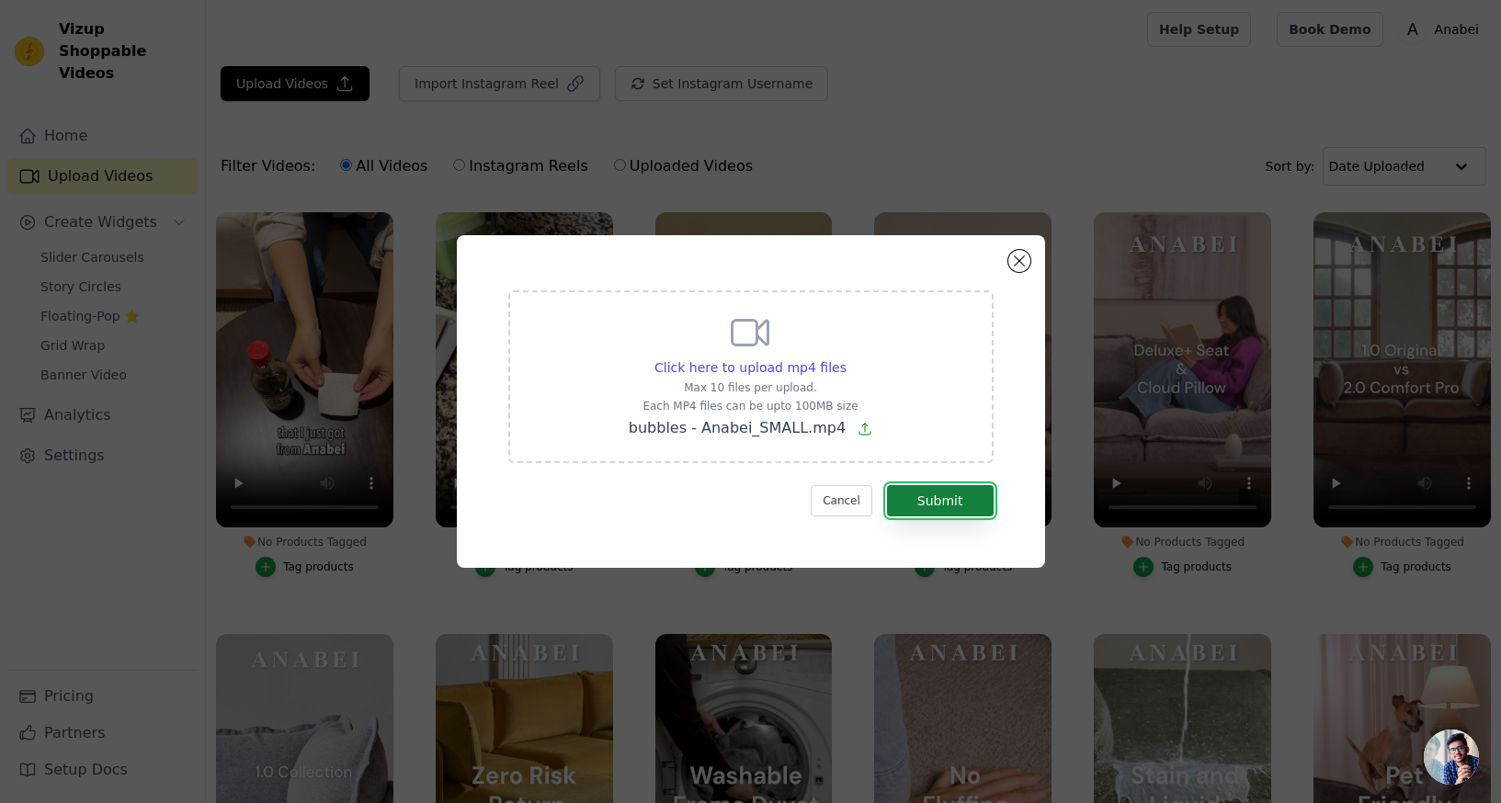
click at [946, 495] on button "Submit" at bounding box center [940, 500] width 107 height 31
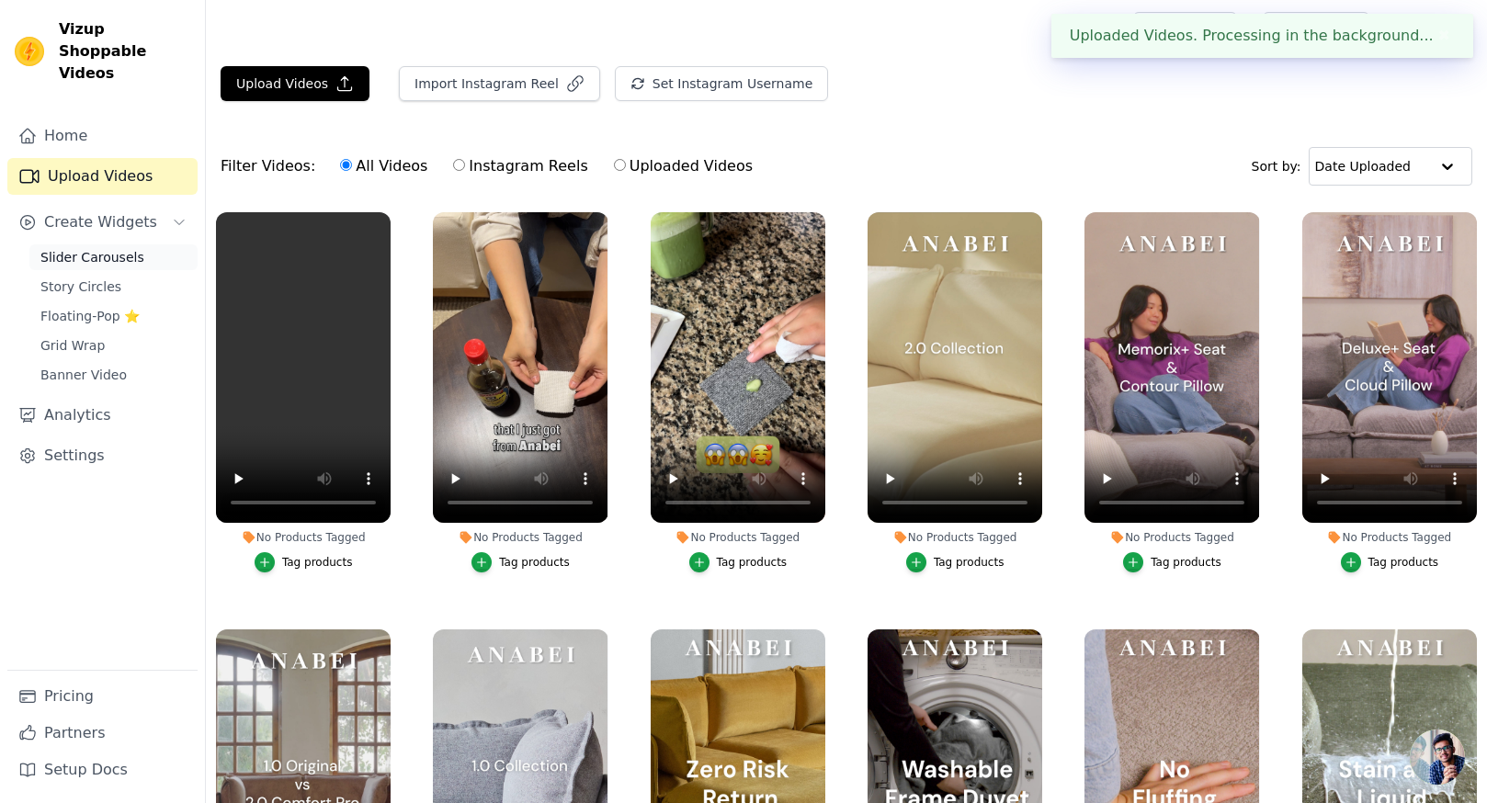
click at [108, 248] on span "Slider Carousels" at bounding box center [92, 257] width 104 height 18
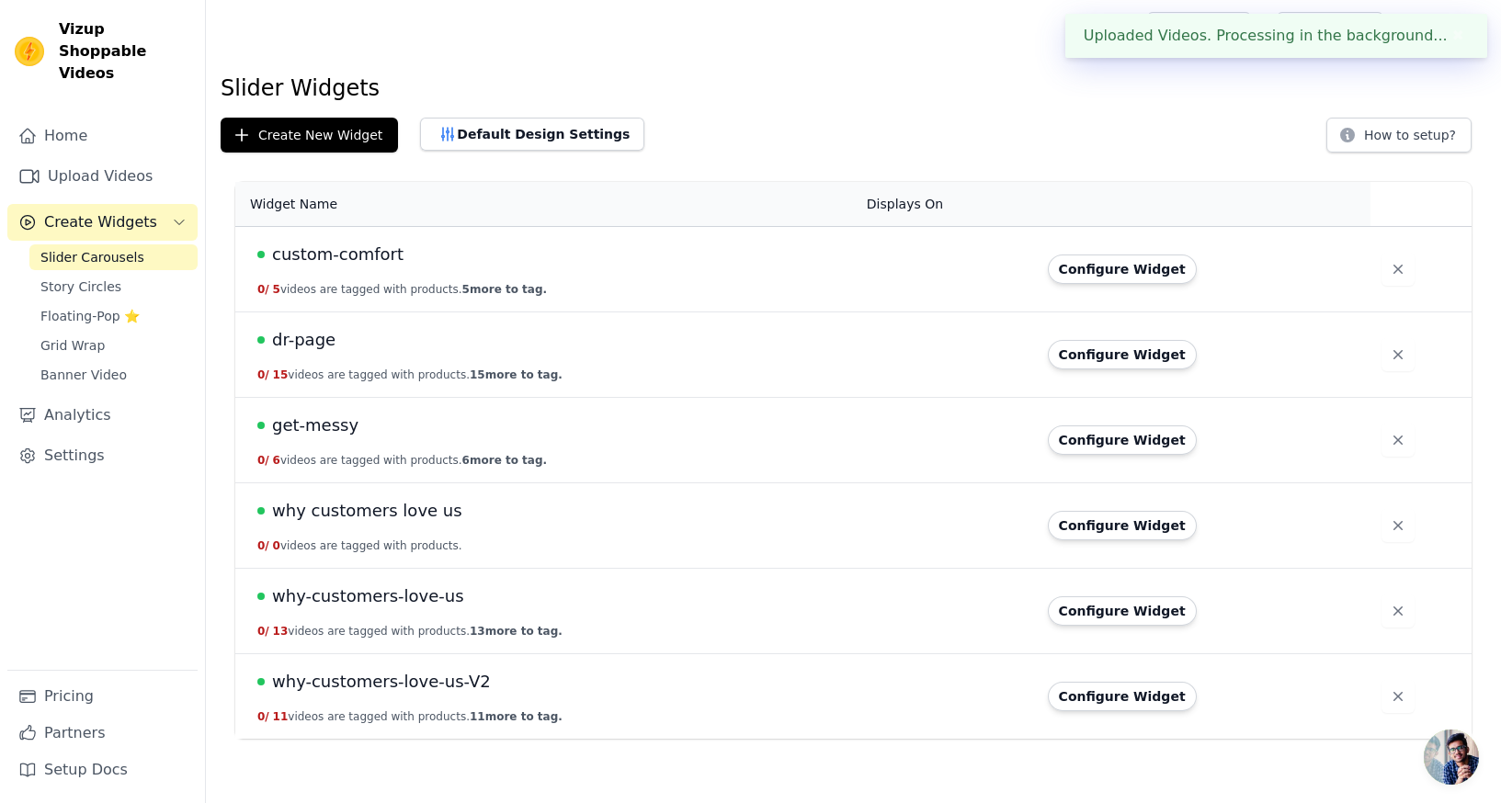
click at [334, 425] on span "get-messy" at bounding box center [315, 426] width 86 height 26
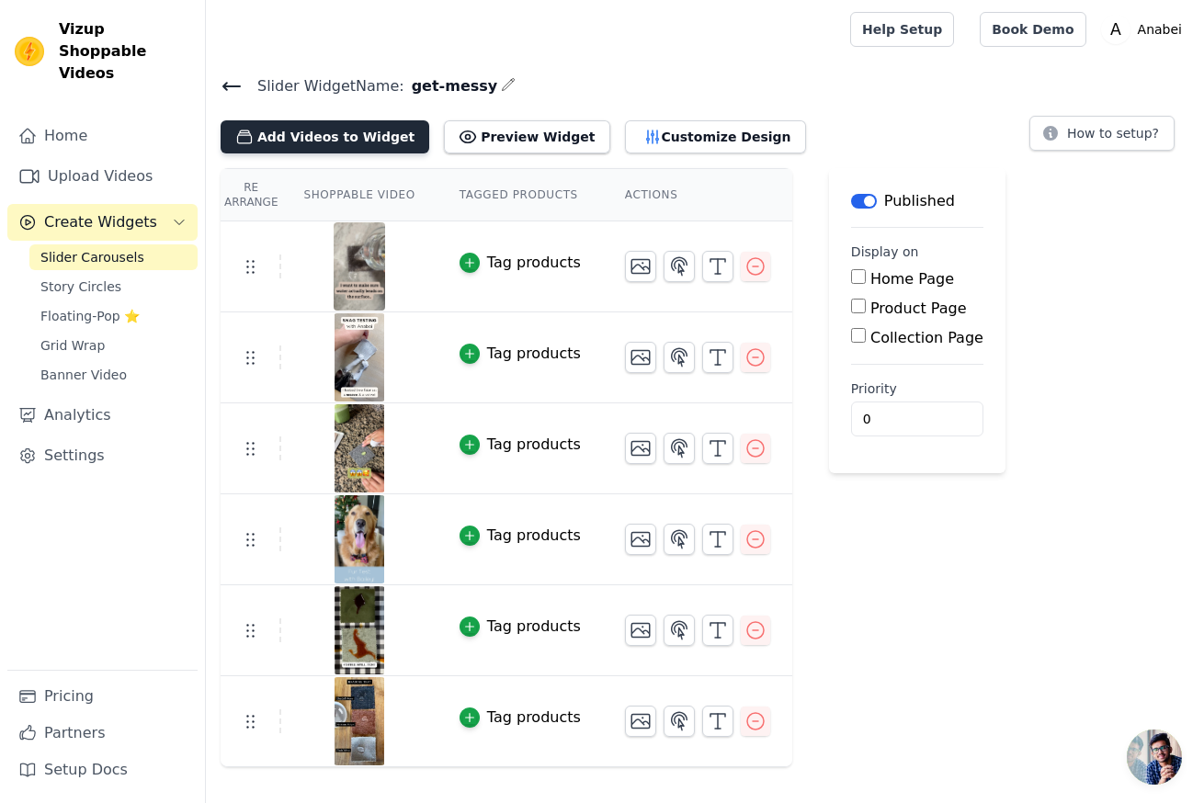
click at [314, 131] on button "Add Videos to Widget" at bounding box center [325, 136] width 209 height 33
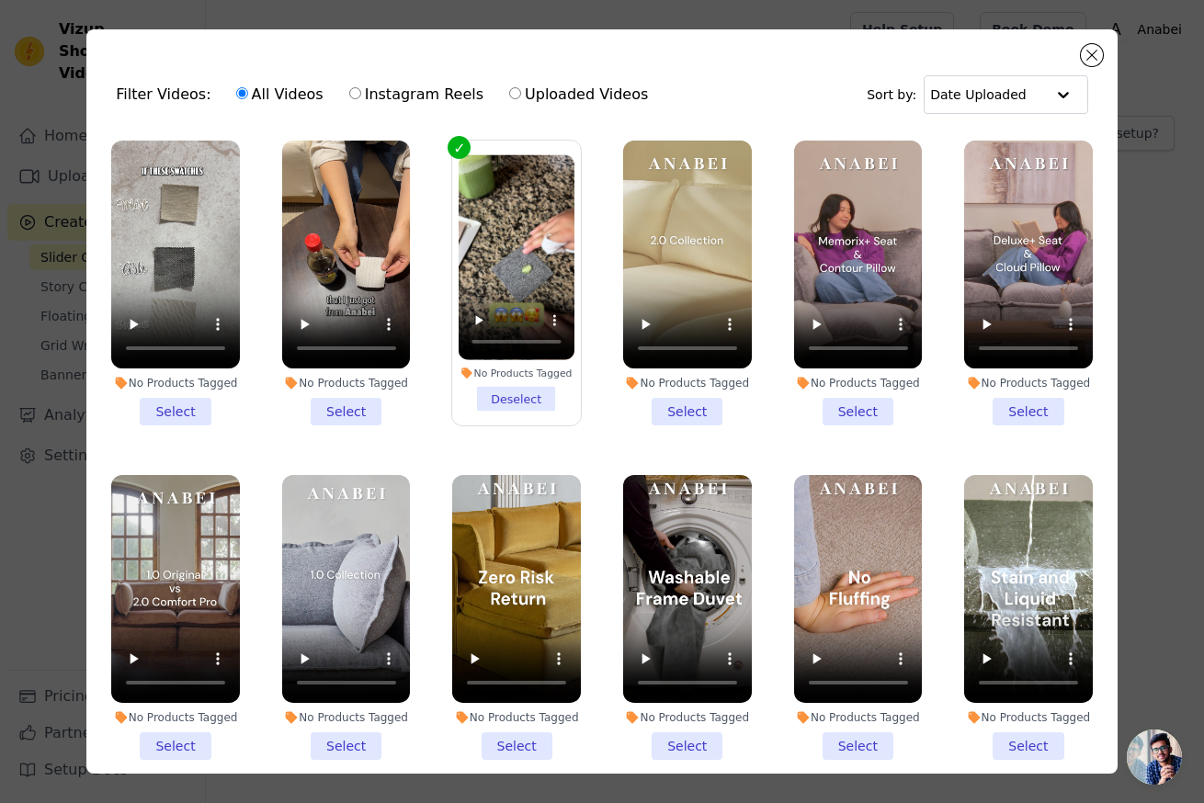
click at [337, 402] on li "No Products Tagged Select" at bounding box center [346, 283] width 129 height 285
click at [0, 0] on input "No Products Tagged Select" at bounding box center [0, 0] width 0 height 0
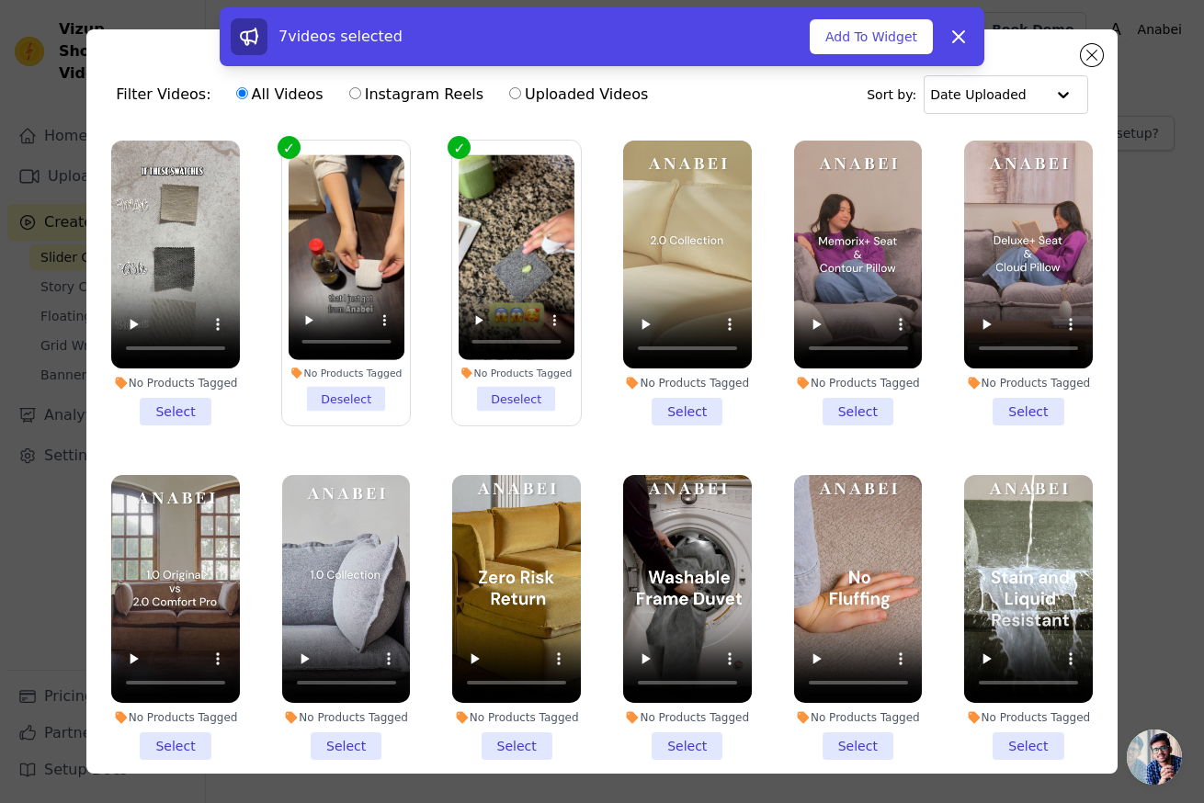
click at [183, 402] on li "No Products Tagged Select" at bounding box center [175, 283] width 129 height 285
click at [0, 0] on input "No Products Tagged Select" at bounding box center [0, 0] width 0 height 0
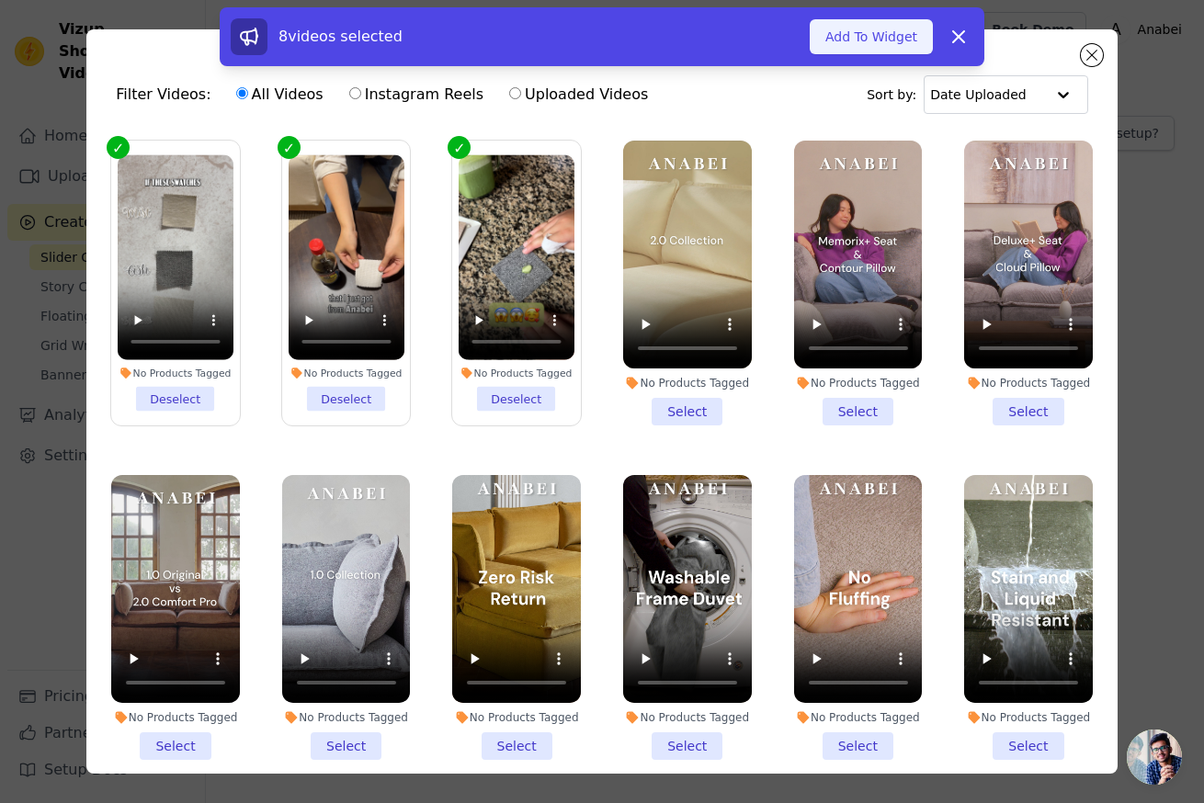
click at [867, 37] on button "Add To Widget" at bounding box center [871, 36] width 123 height 35
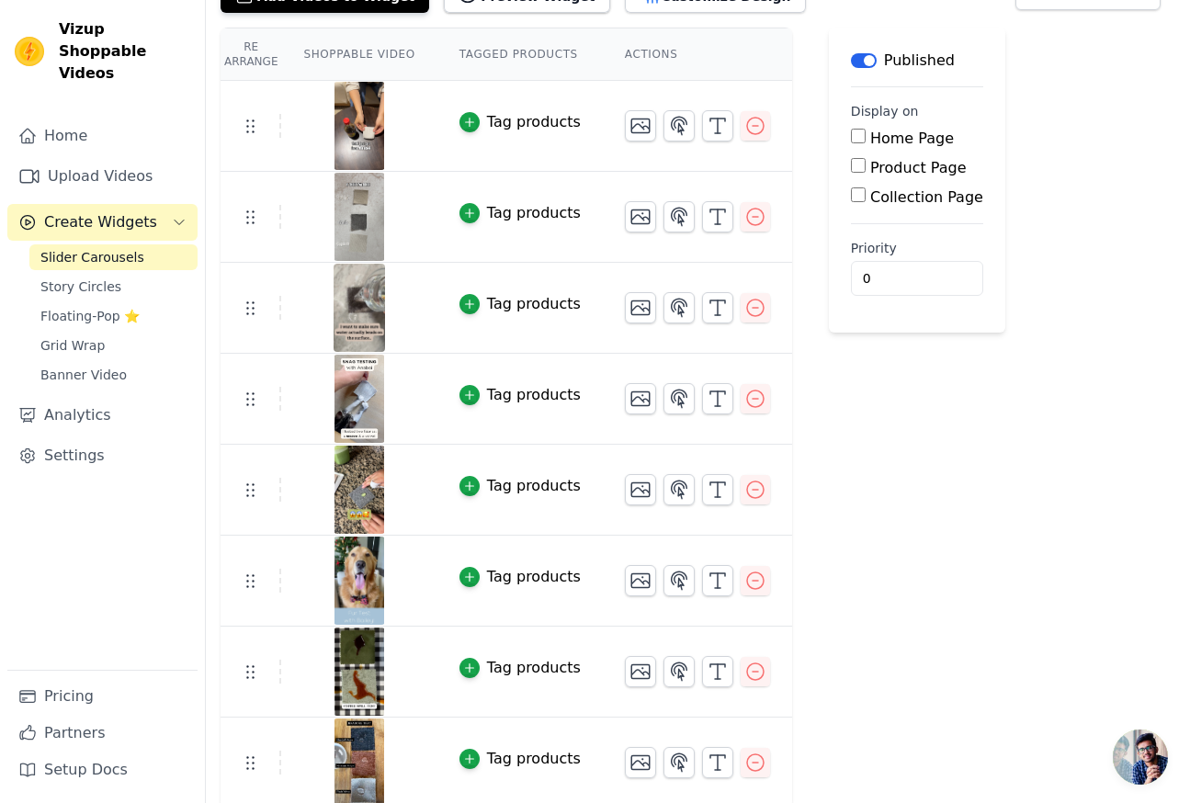
scroll to position [145, 0]
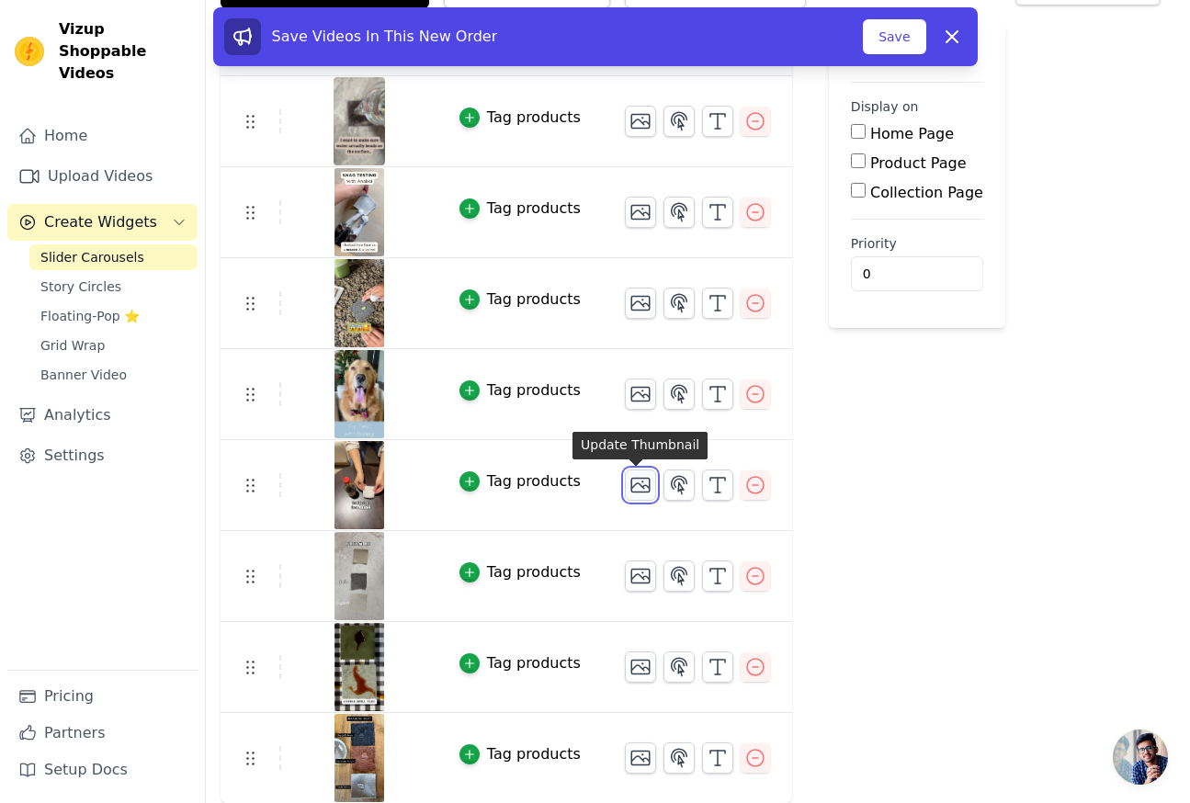
click at [642, 487] on icon "button" at bounding box center [640, 485] width 22 height 22
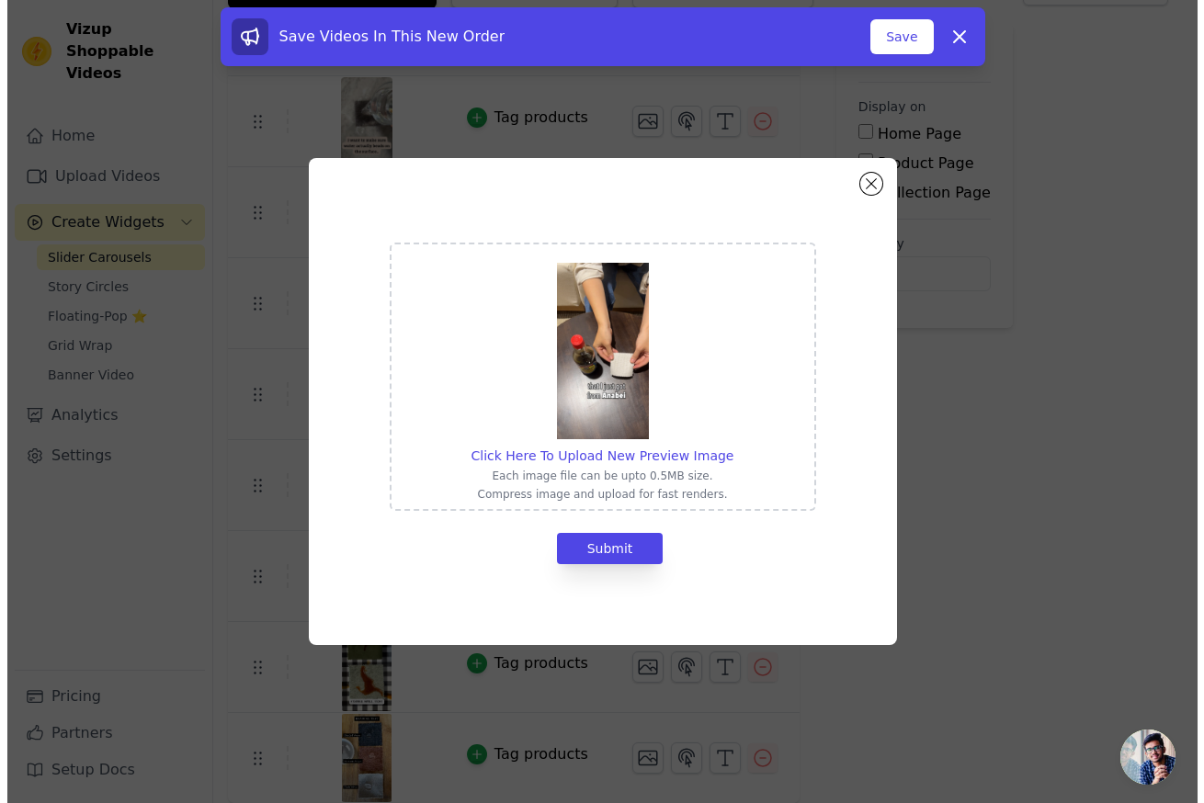
scroll to position [0, 0]
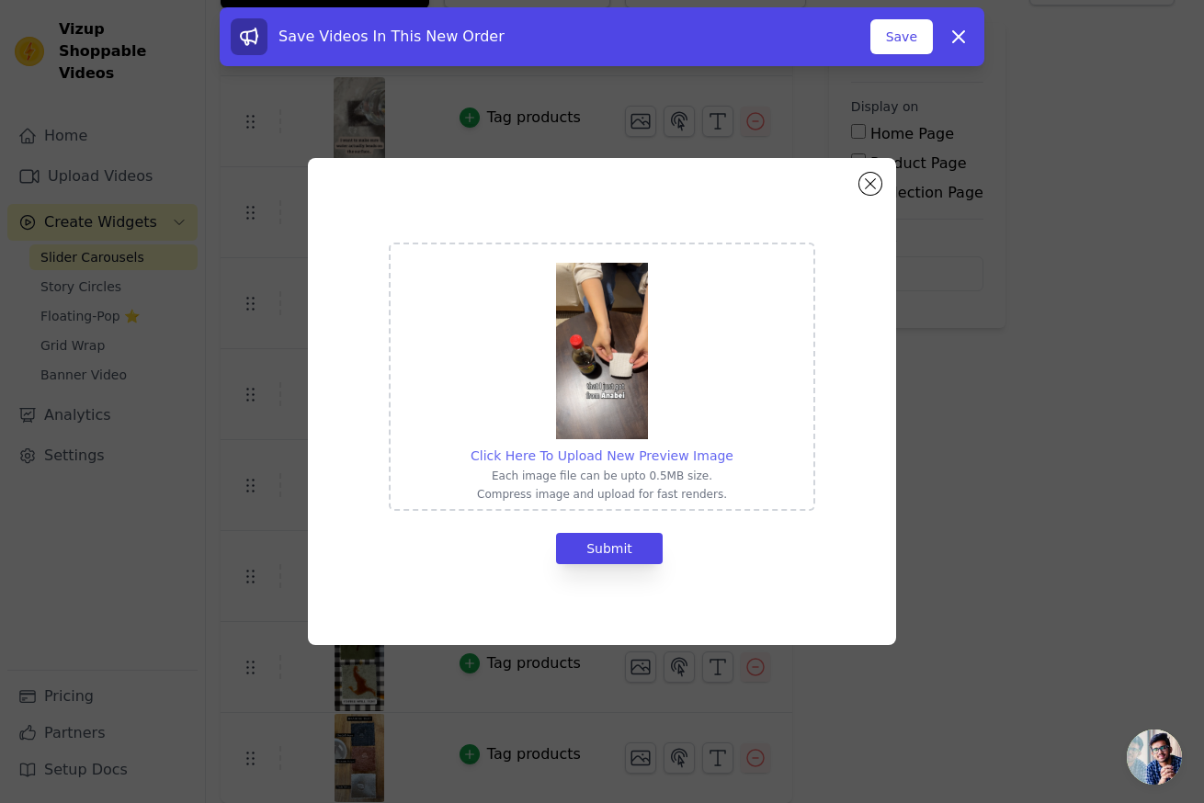
click at [612, 452] on span "Click Here To Upload New Preview Image" at bounding box center [601, 455] width 263 height 15
click at [732, 447] on input "Click Here To Upload New Preview Image Each image file can be upto 0.5MB size. …" at bounding box center [732, 446] width 1 height 1
click at [642, 450] on span "Click Here To Upload New Preview Image" at bounding box center [601, 455] width 263 height 15
click at [732, 447] on input "Click Here To Upload New Preview Image Each image file can be upto 0.5MB size. …" at bounding box center [732, 446] width 1 height 1
click at [586, 463] on div "Click Here To Upload New Preview Image" at bounding box center [601, 456] width 263 height 18
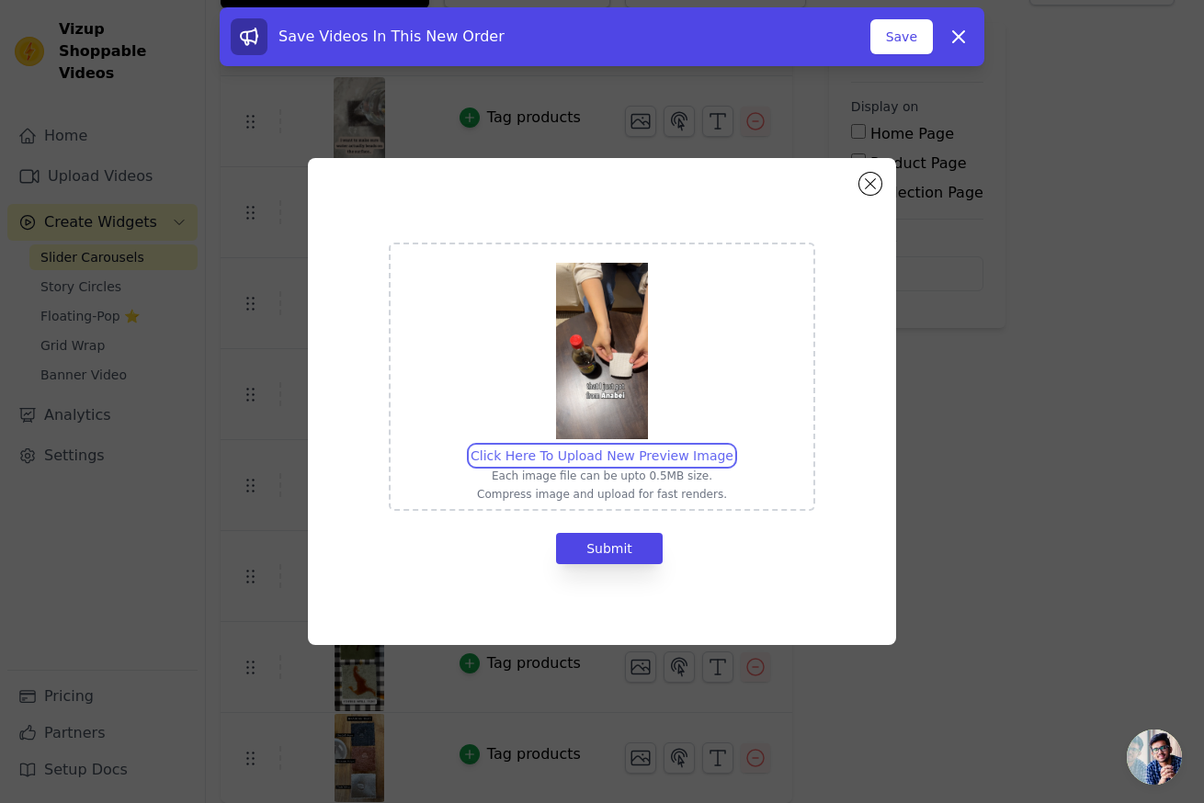
click at [732, 447] on input "Click Here To Upload New Preview Image Each image file can be upto 0.5MB size. …" at bounding box center [732, 446] width 1 height 1
click at [871, 185] on button "Close modal" at bounding box center [870, 184] width 22 height 22
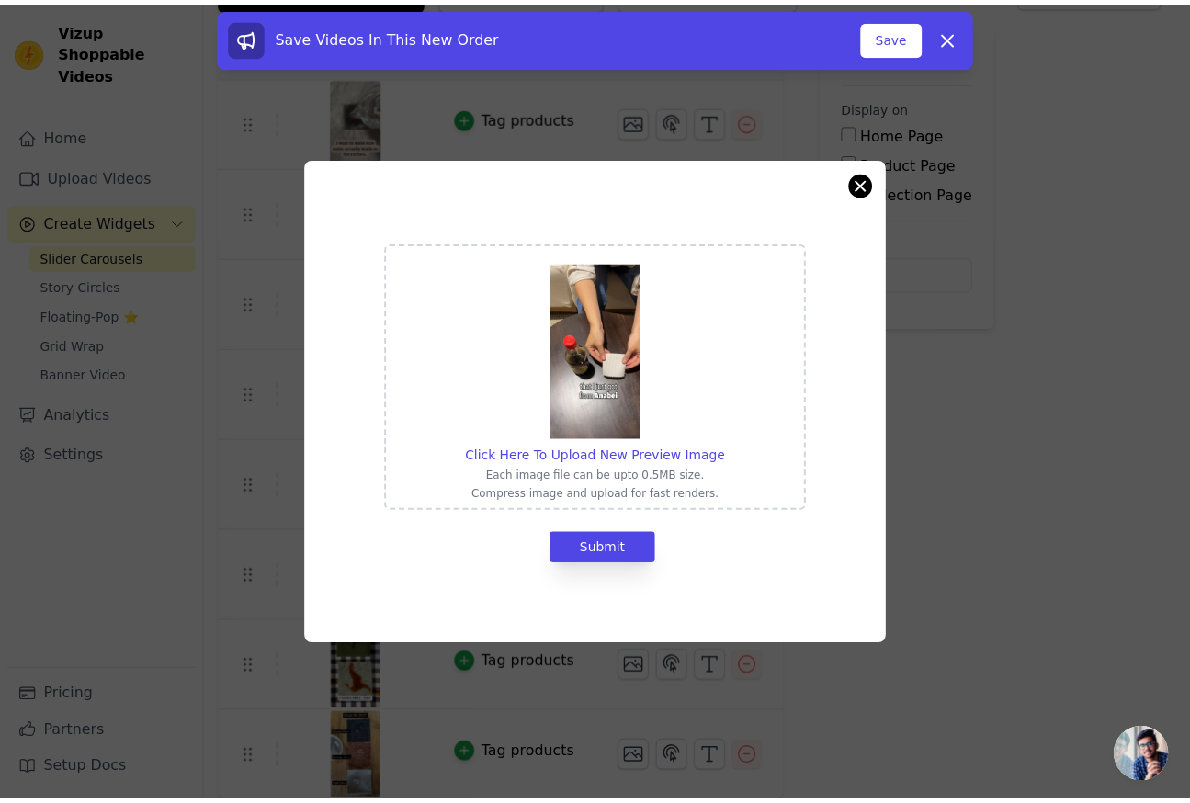
scroll to position [145, 0]
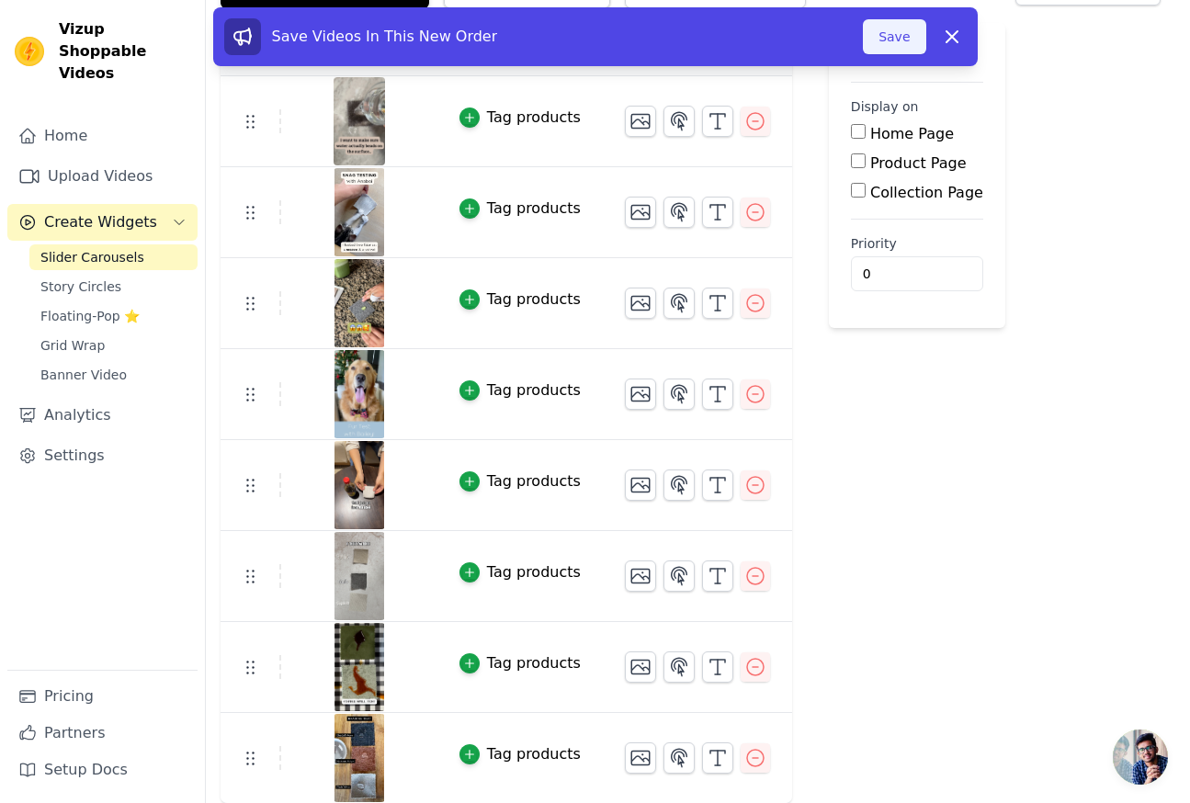
click at [896, 35] on button "Save" at bounding box center [894, 36] width 62 height 35
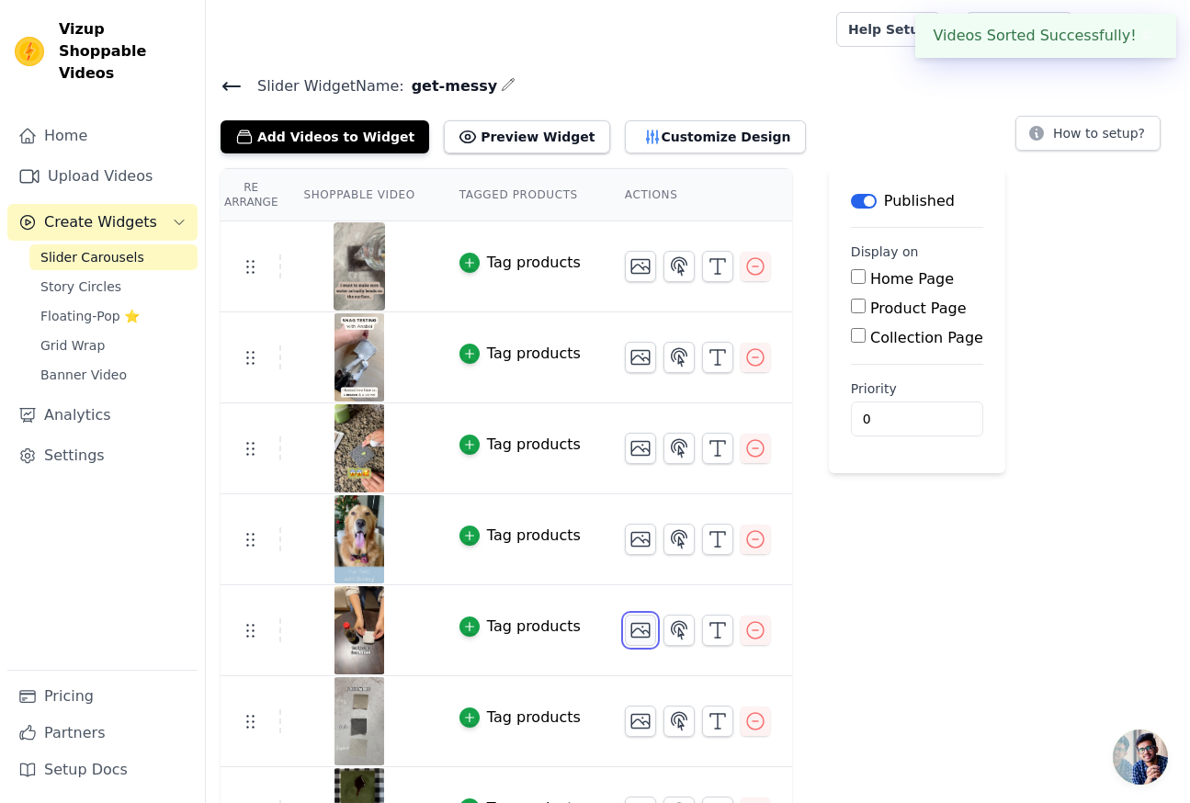
click at [638, 632] on icon "button" at bounding box center [640, 630] width 22 height 22
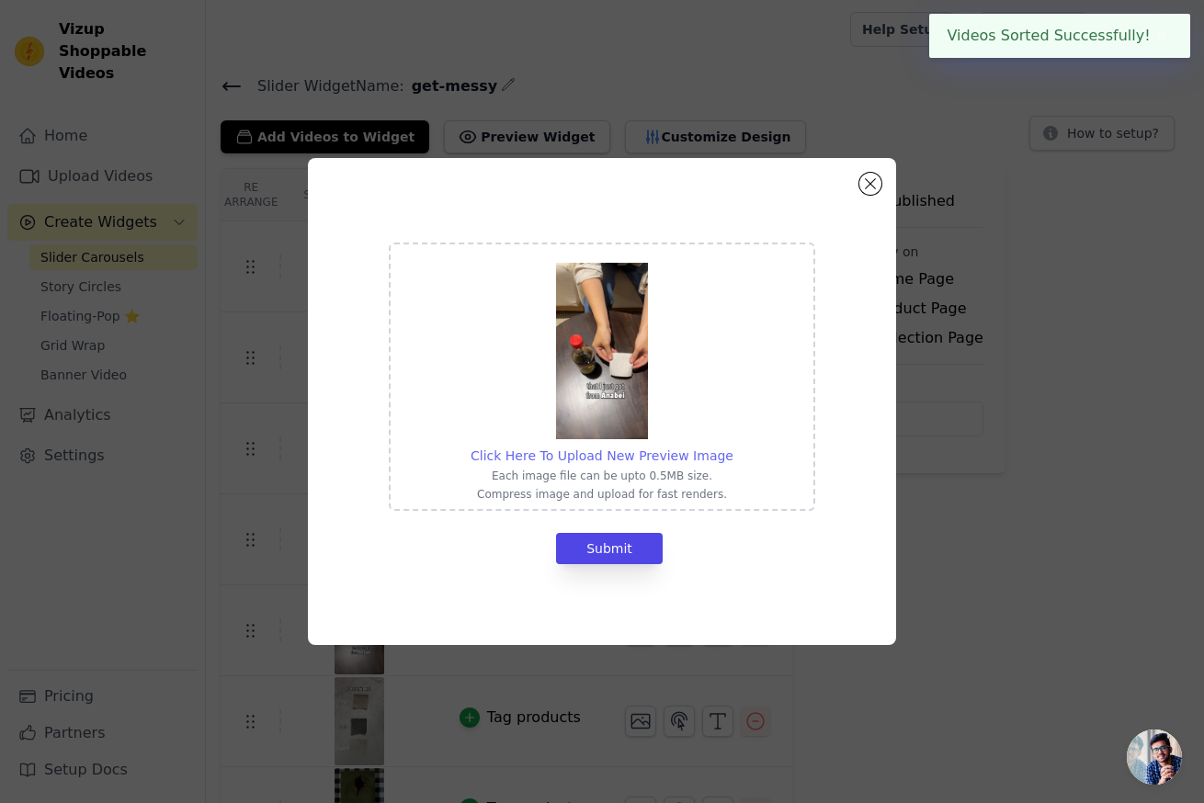
click at [607, 451] on span "Click Here To Upload New Preview Image" at bounding box center [601, 455] width 263 height 15
click at [732, 447] on input "Click Here To Upload New Preview Image Each image file can be upto 0.5MB size. …" at bounding box center [732, 446] width 1 height 1
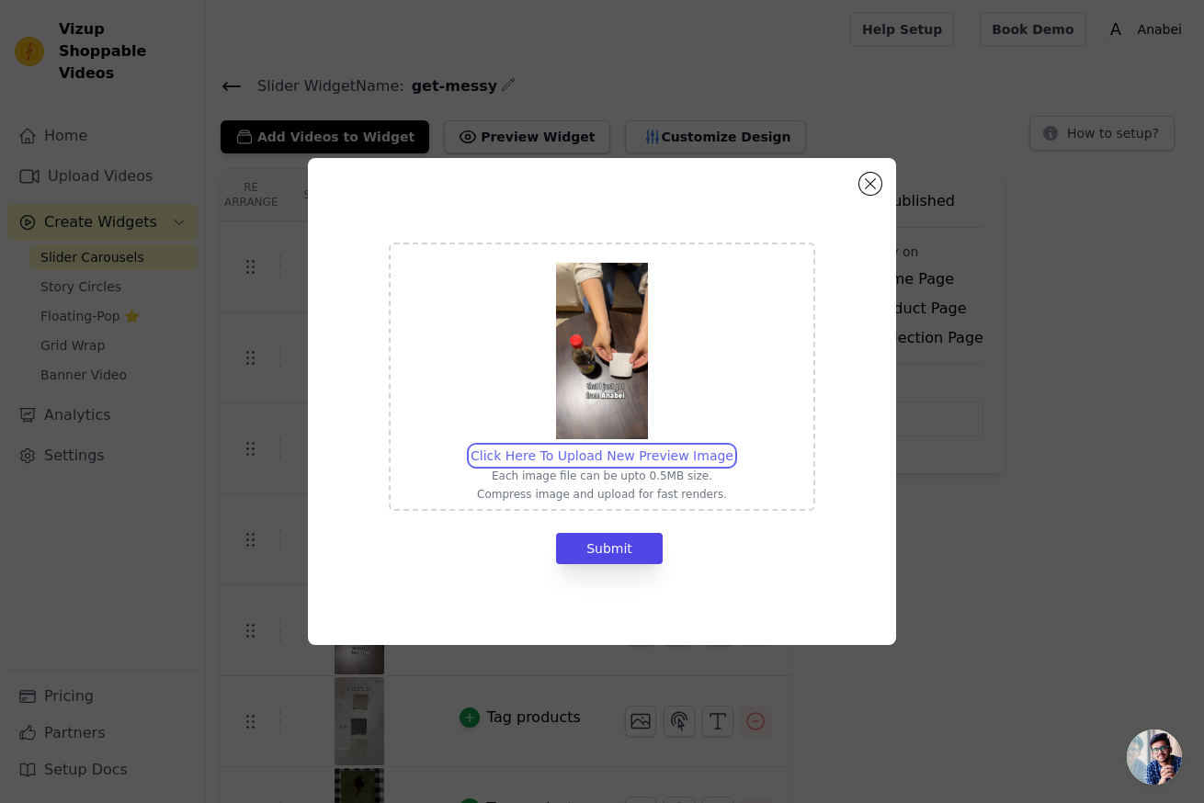
type input "C:\fakepath\03 soy sauce_SMALL.jpg"
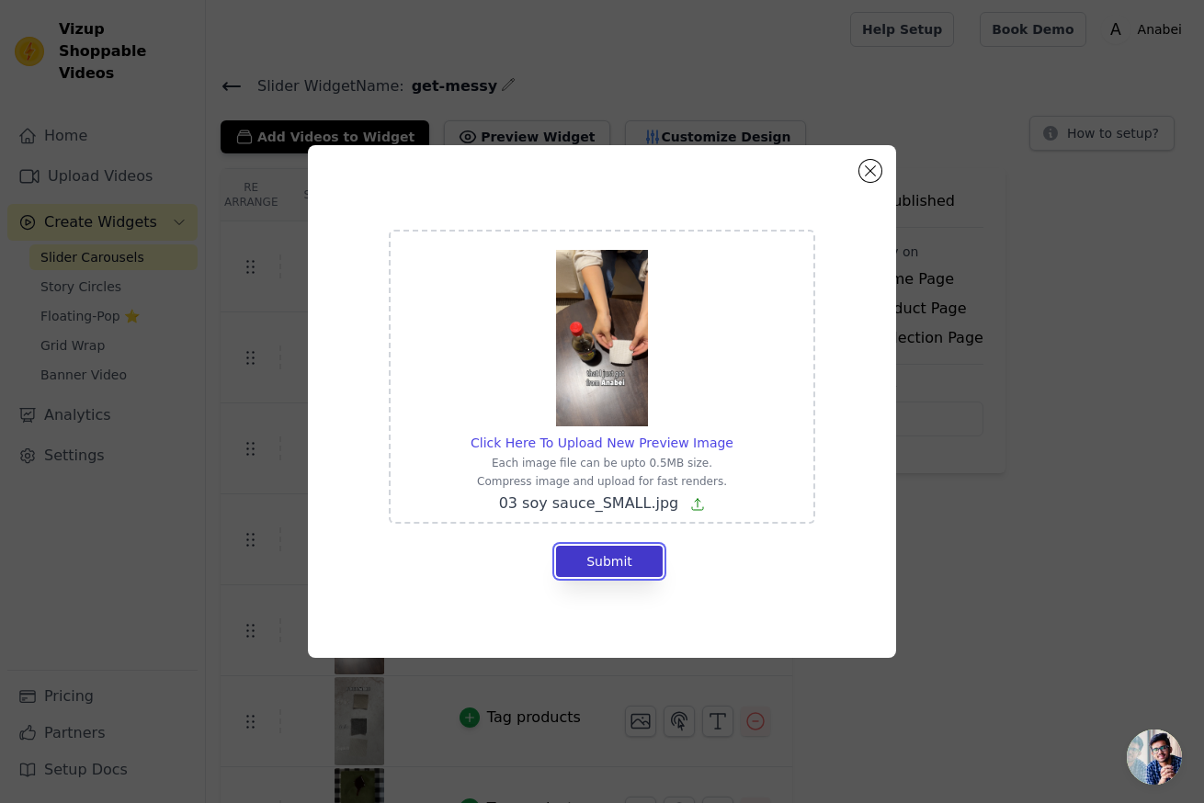
click at [618, 553] on button "Submit" at bounding box center [609, 561] width 107 height 31
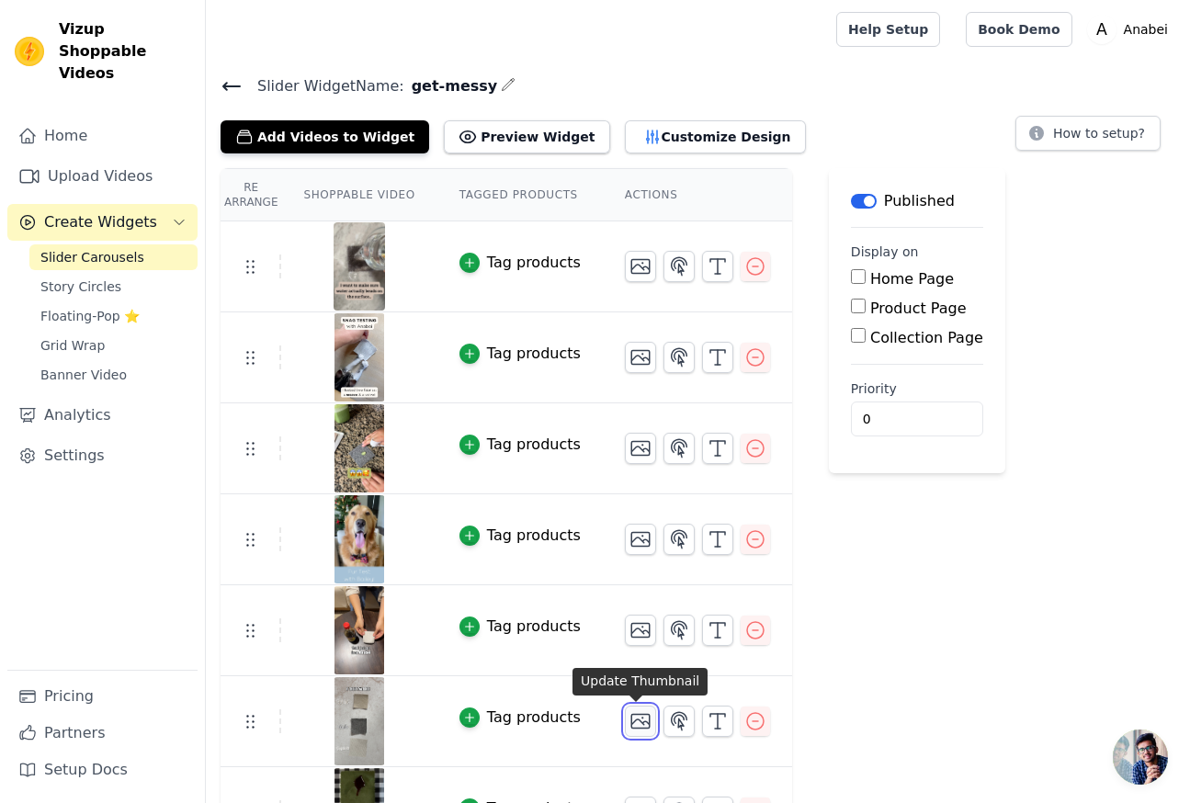
click at [636, 716] on icon "button" at bounding box center [640, 721] width 22 height 22
